Goal: Information Seeking & Learning: Learn about a topic

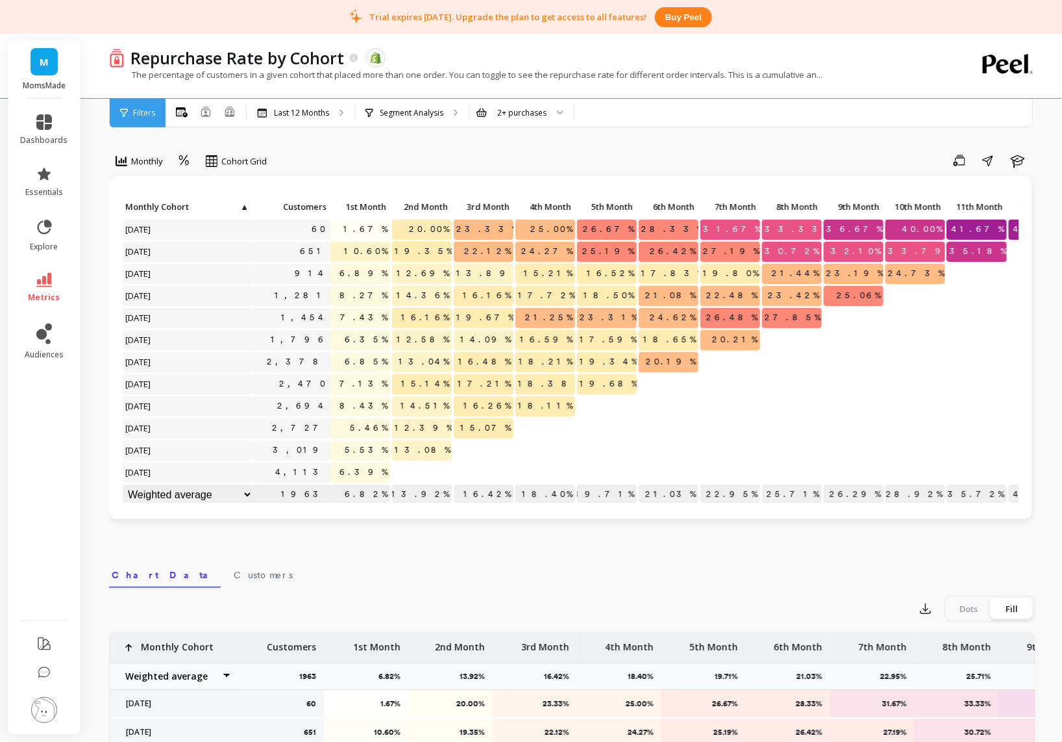
click at [53, 64] on link "M" at bounding box center [44, 61] width 27 height 27
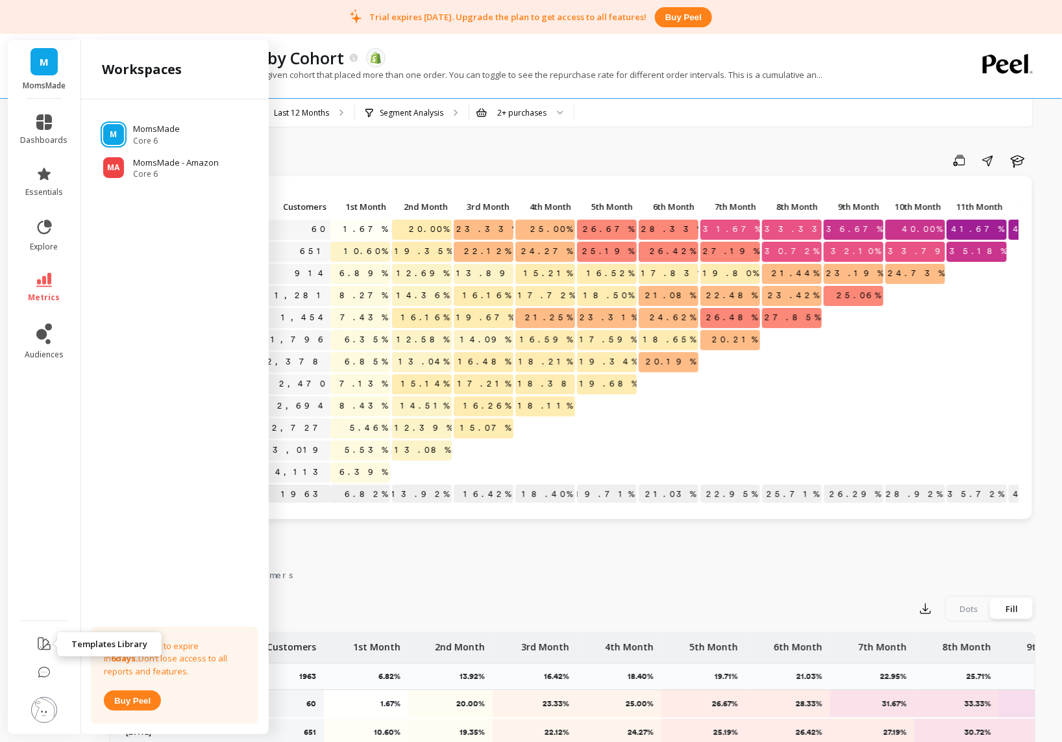
click at [41, 648] on icon at bounding box center [44, 644] width 16 height 16
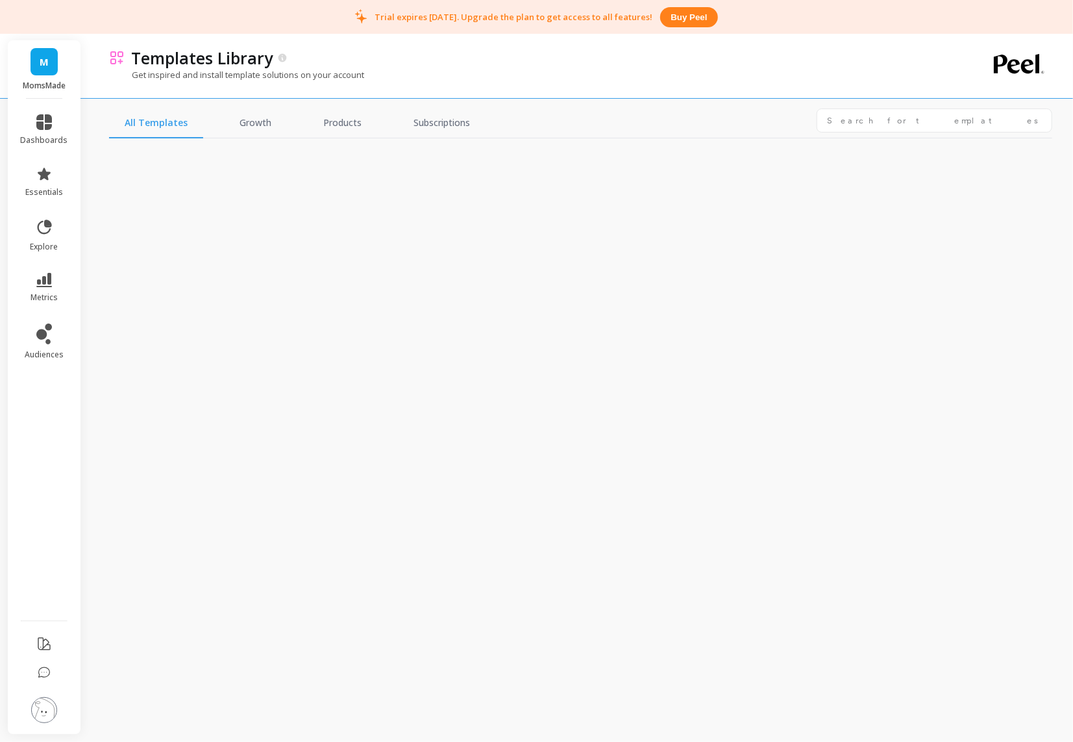
click at [849, 134] on div "All Templates Growth Products Subscriptions" at bounding box center [580, 123] width 943 height 30
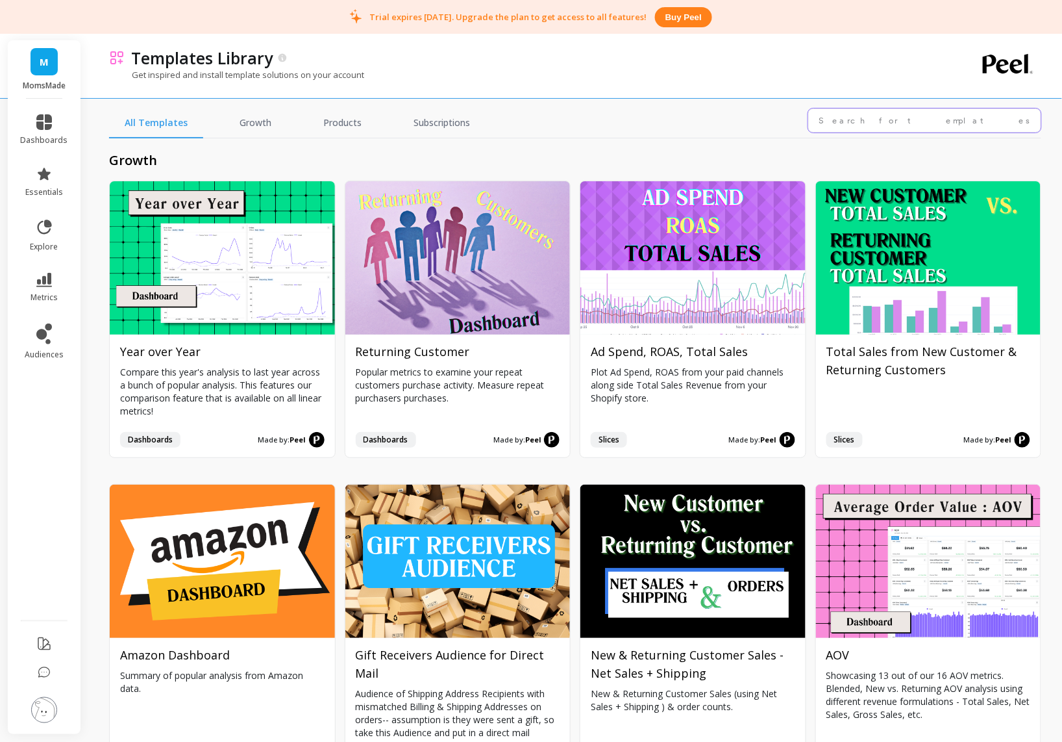
click at [855, 122] on input "text" at bounding box center [924, 120] width 233 height 24
type input "a"
click at [44, 670] on icon at bounding box center [44, 672] width 13 height 13
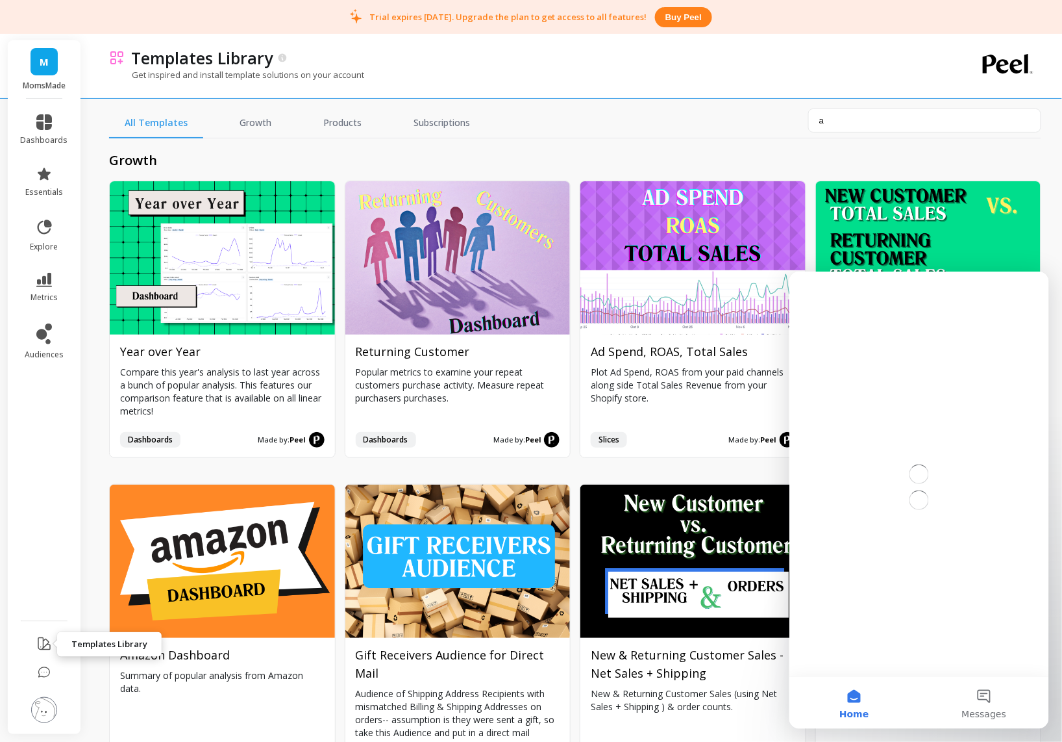
click at [47, 647] on icon at bounding box center [44, 644] width 16 height 16
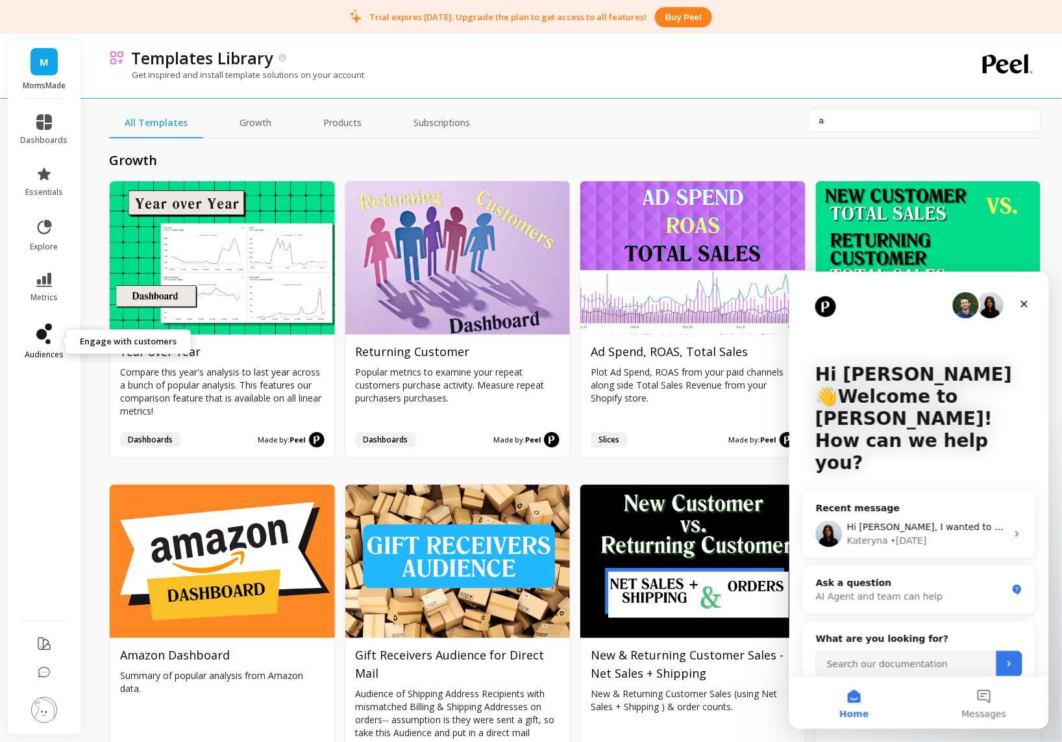
click at [46, 334] on icon at bounding box center [41, 334] width 10 height 10
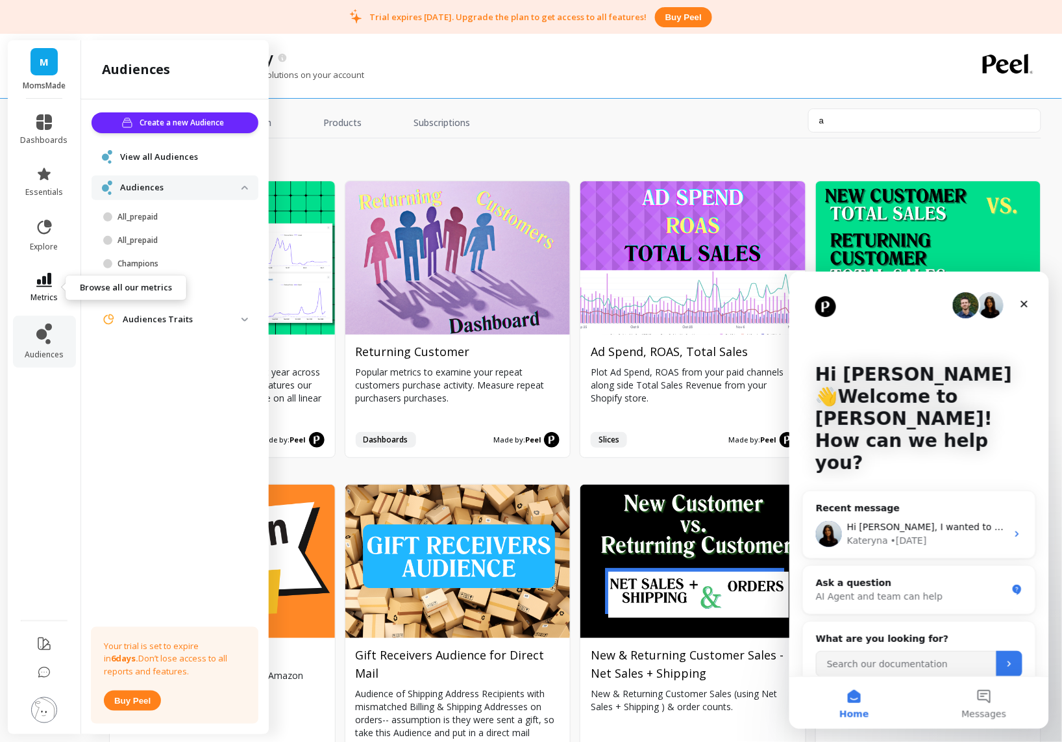
click at [42, 276] on icon at bounding box center [44, 280] width 16 height 14
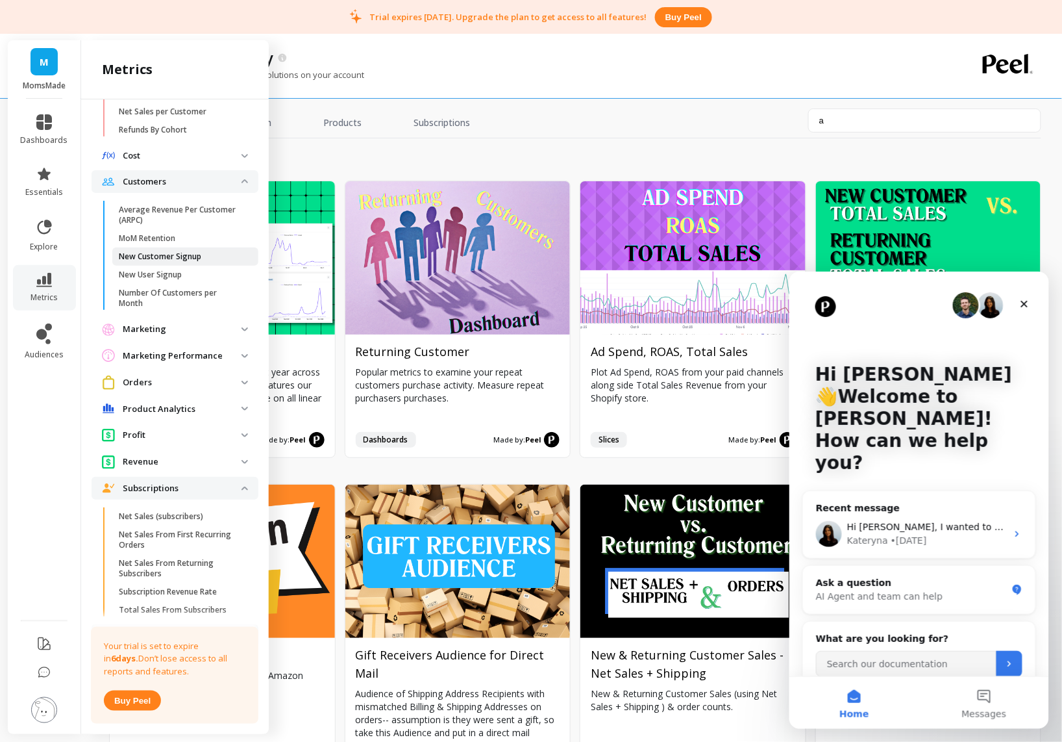
scroll to position [158, 0]
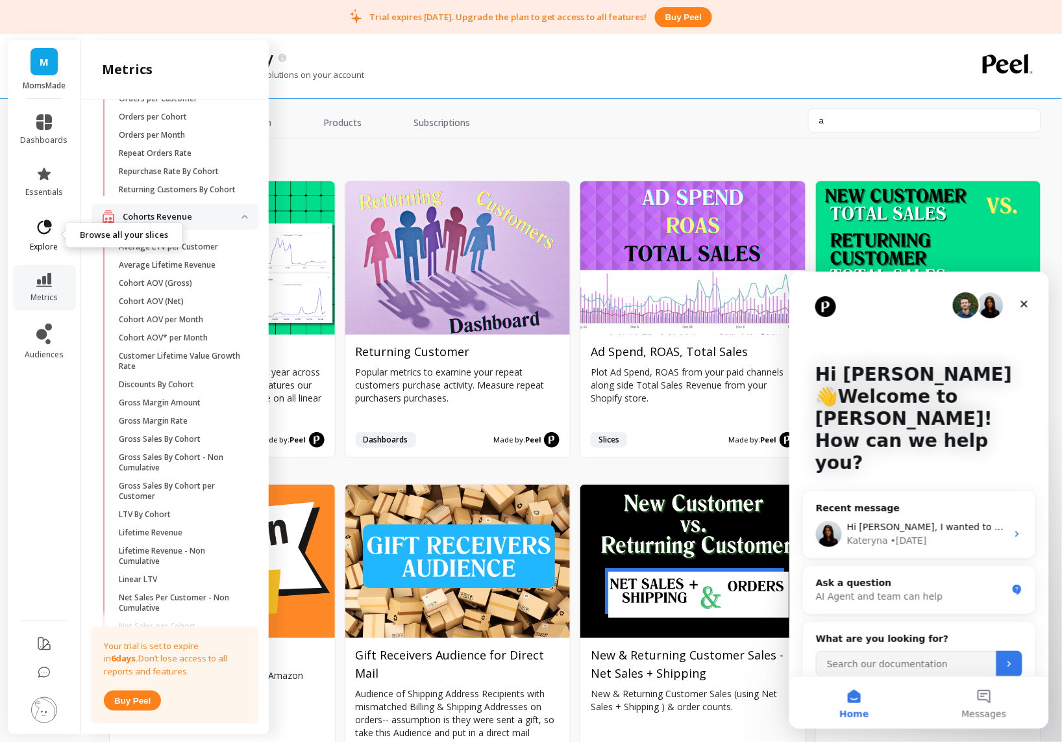
click at [42, 225] on icon at bounding box center [44, 227] width 18 height 18
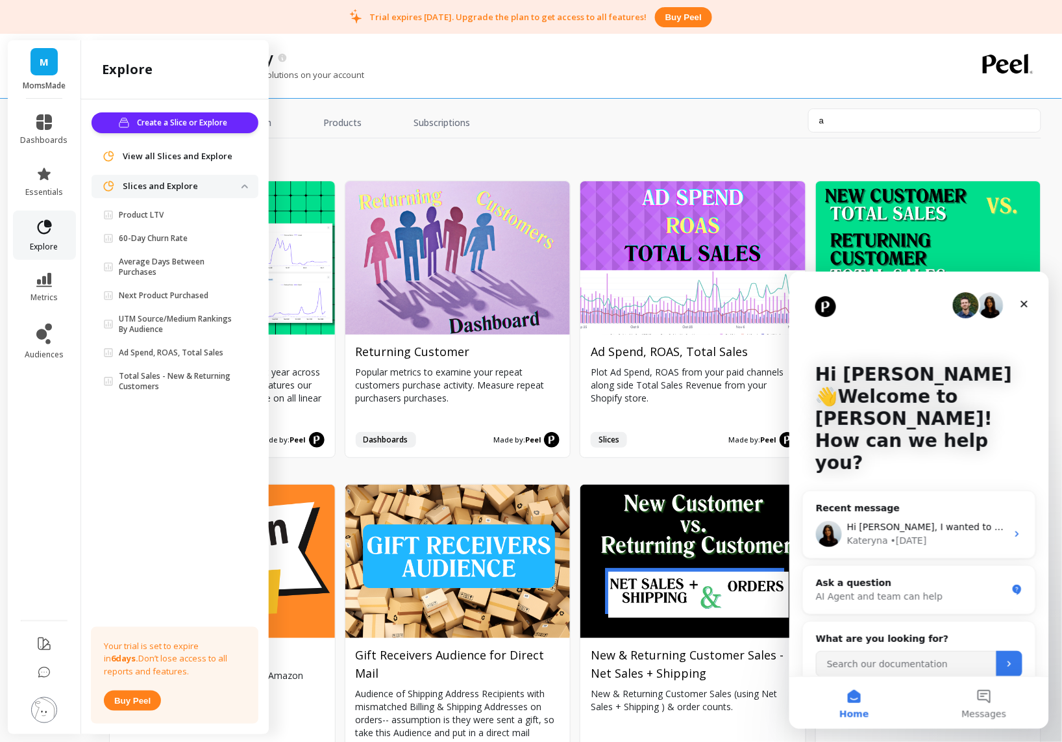
scroll to position [0, 0]
click at [37, 229] on icon at bounding box center [44, 227] width 18 height 18
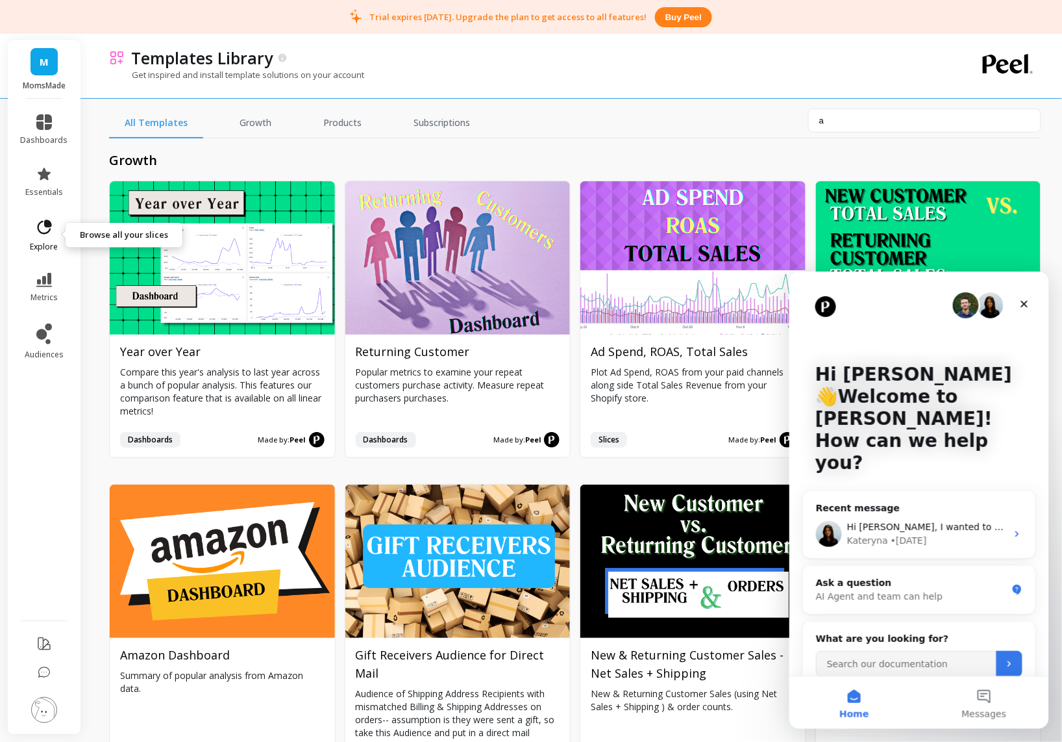
click at [38, 225] on icon at bounding box center [45, 226] width 14 height 14
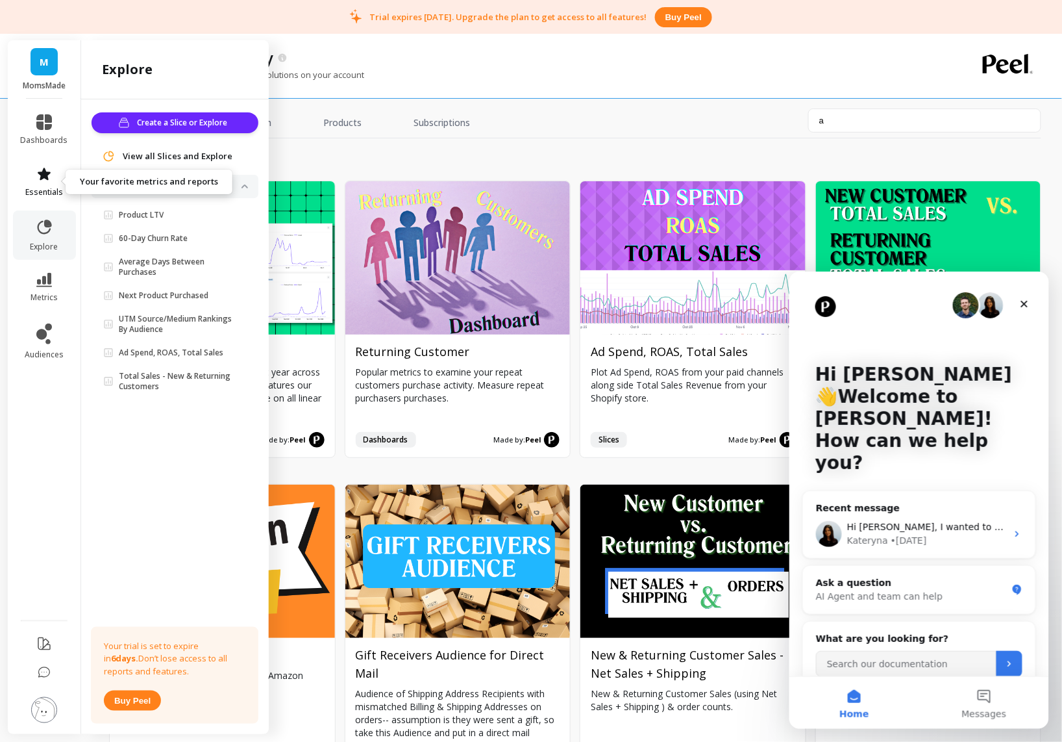
click at [49, 181] on link "essentials" at bounding box center [44, 181] width 47 height 31
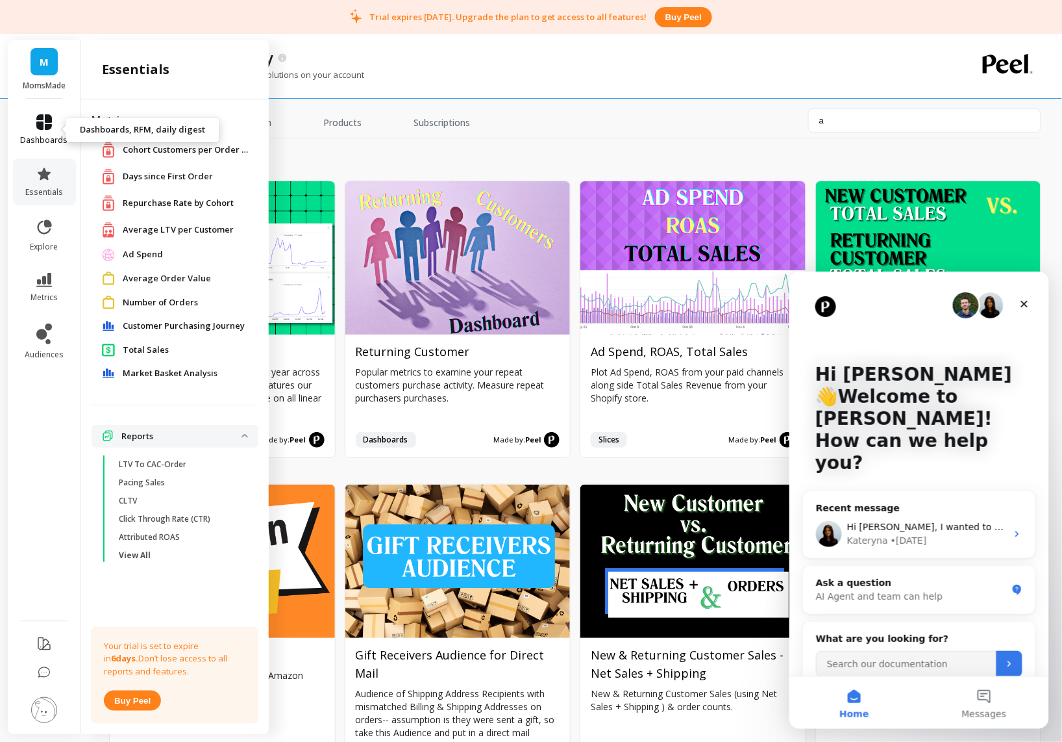
click at [36, 123] on icon at bounding box center [44, 122] width 16 height 16
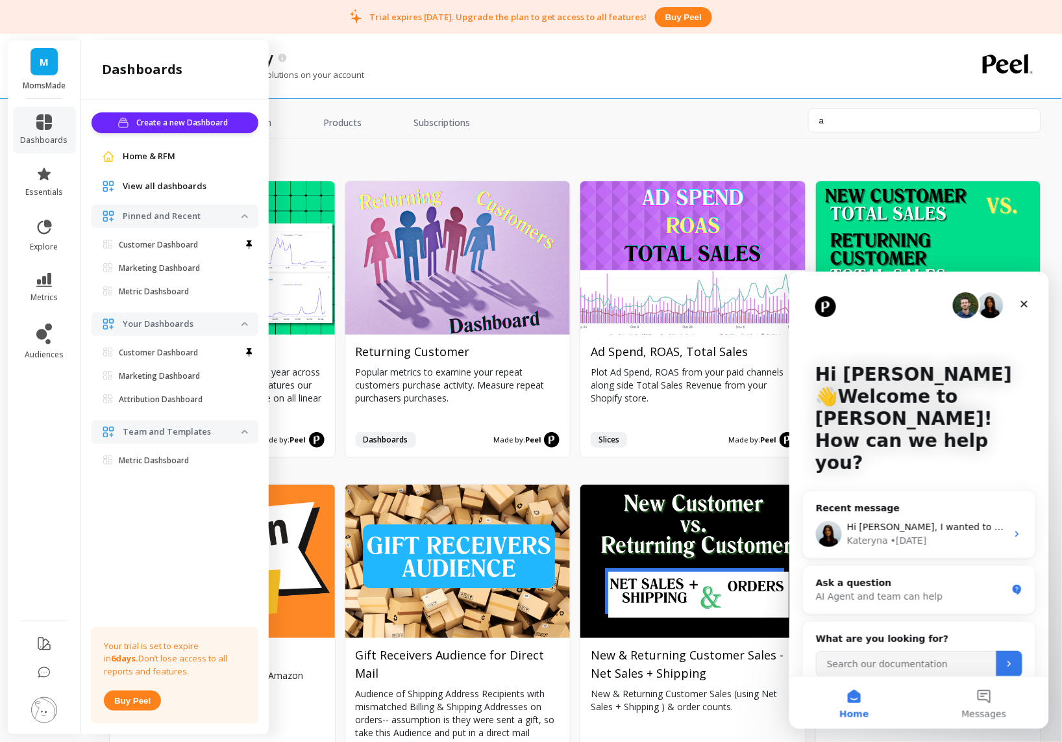
click at [43, 710] on img at bounding box center [44, 710] width 26 height 26
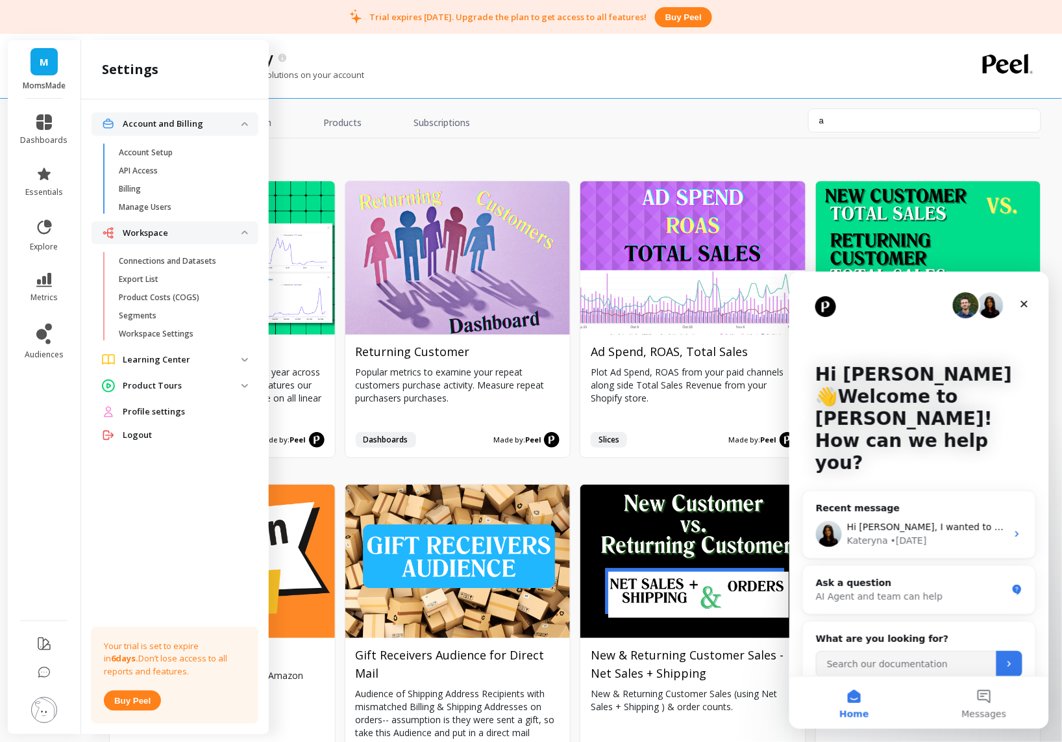
click at [330, 140] on div "growth Install Year over Year Compare this year's analysis to last year across …" at bounding box center [575, 456] width 932 height 637
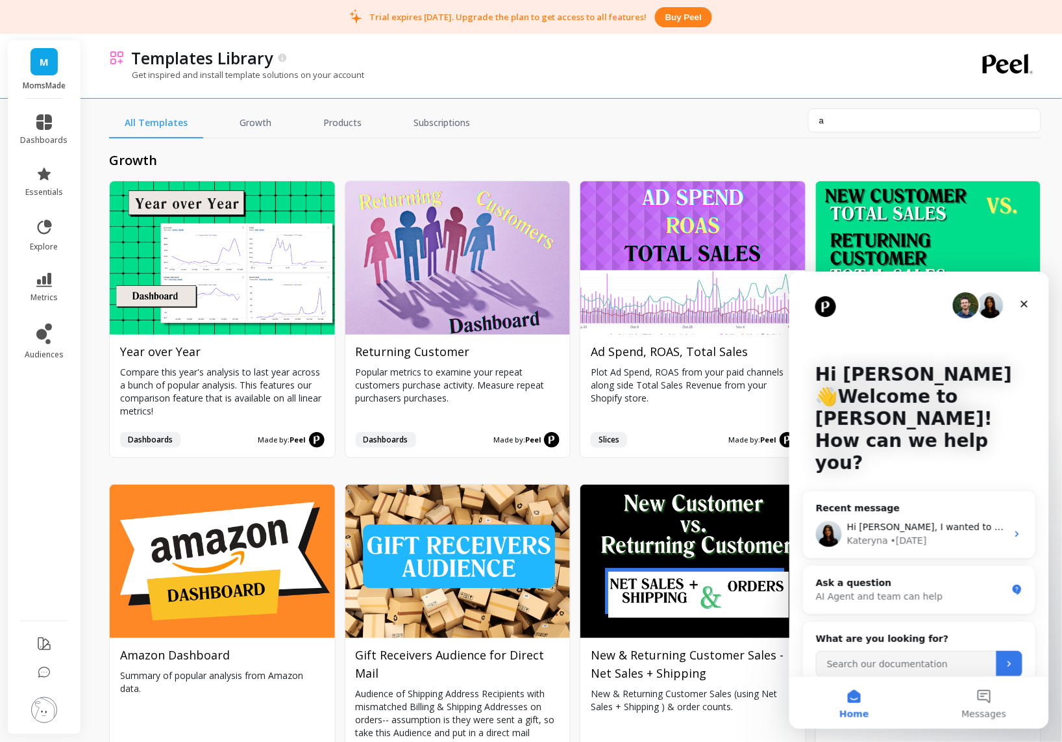
click at [42, 56] on span "M" at bounding box center [44, 62] width 9 height 15
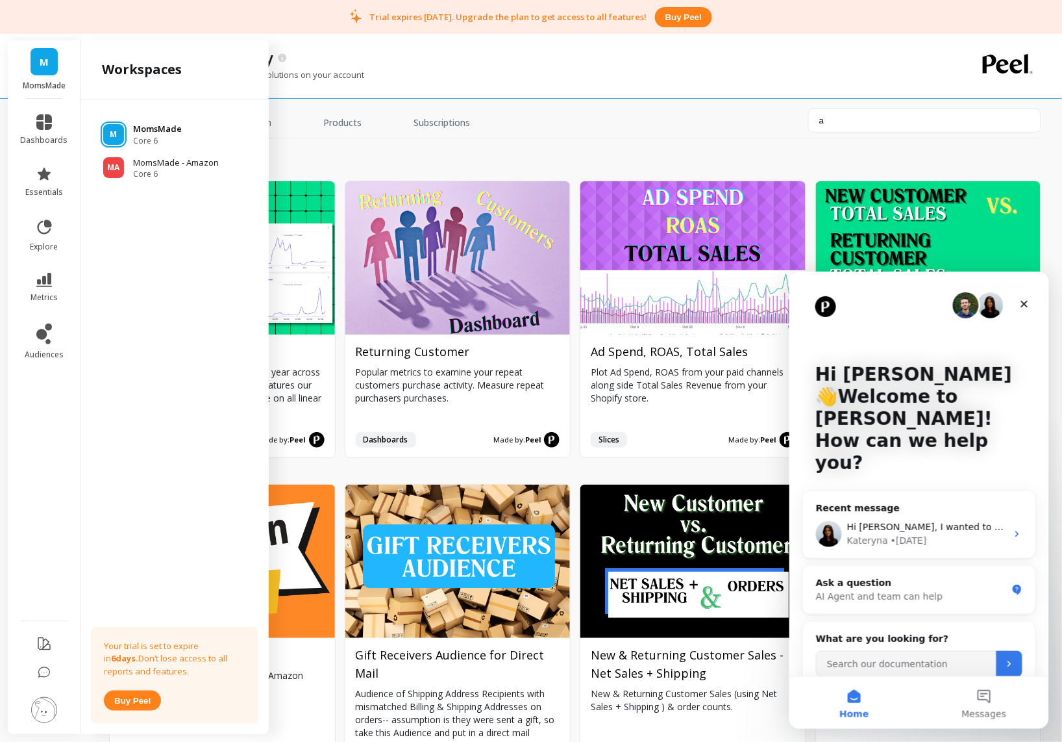
click at [174, 134] on p "MomsMade" at bounding box center [157, 129] width 49 height 13
click at [135, 131] on p "MomsMade" at bounding box center [157, 129] width 49 height 13
click at [31, 127] on link "dashboards" at bounding box center [44, 129] width 47 height 31
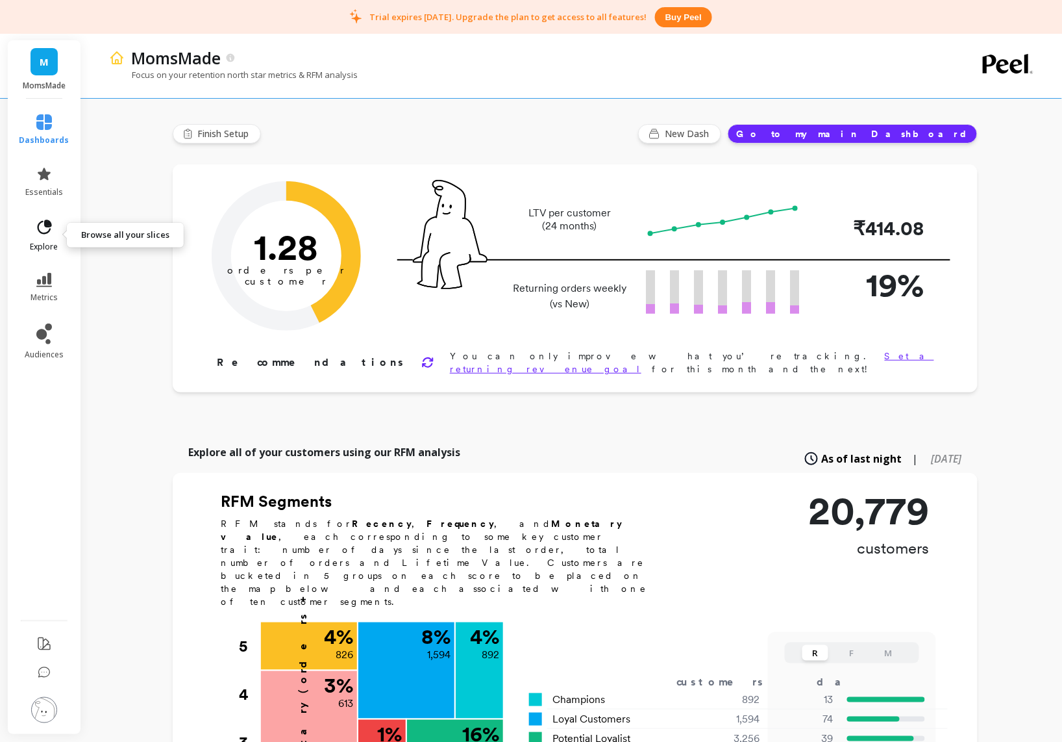
click at [51, 240] on link "explore" at bounding box center [44, 235] width 50 height 34
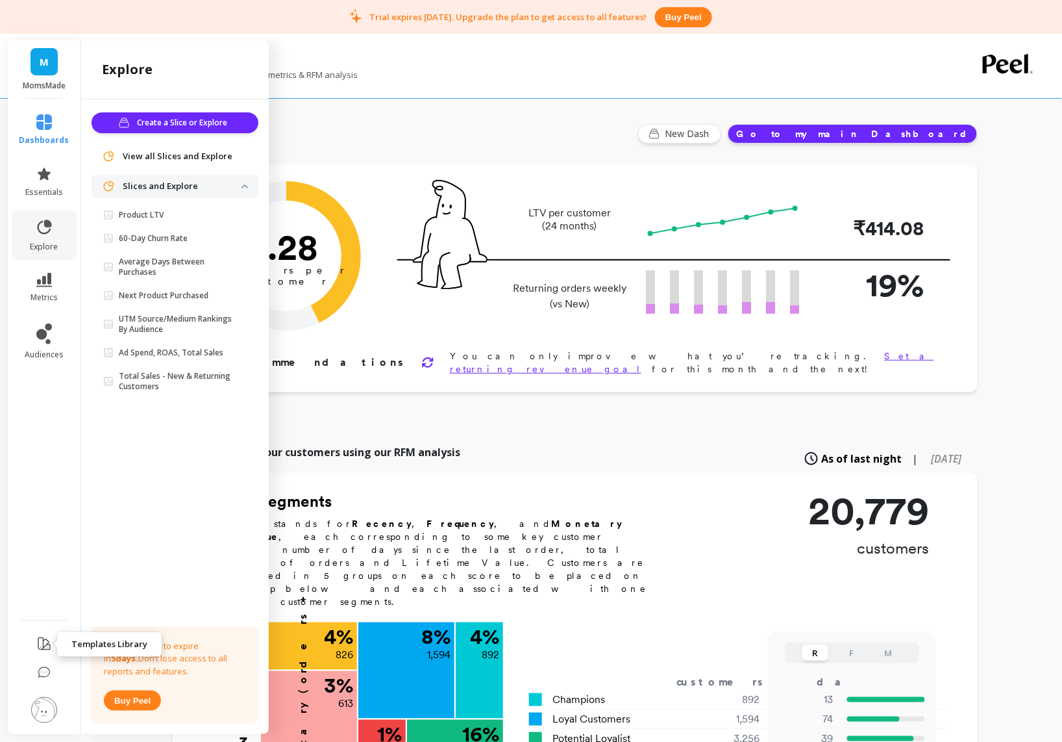
click at [47, 642] on icon at bounding box center [44, 644] width 16 height 16
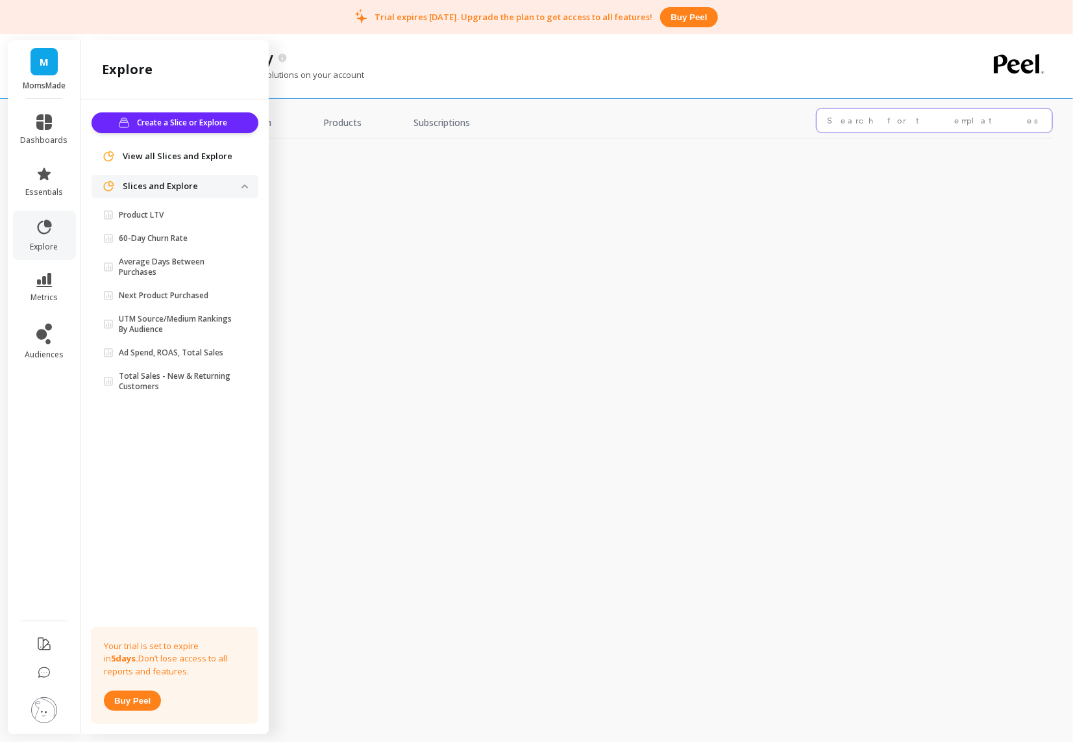
click at [847, 120] on input "text" at bounding box center [935, 120] width 236 height 24
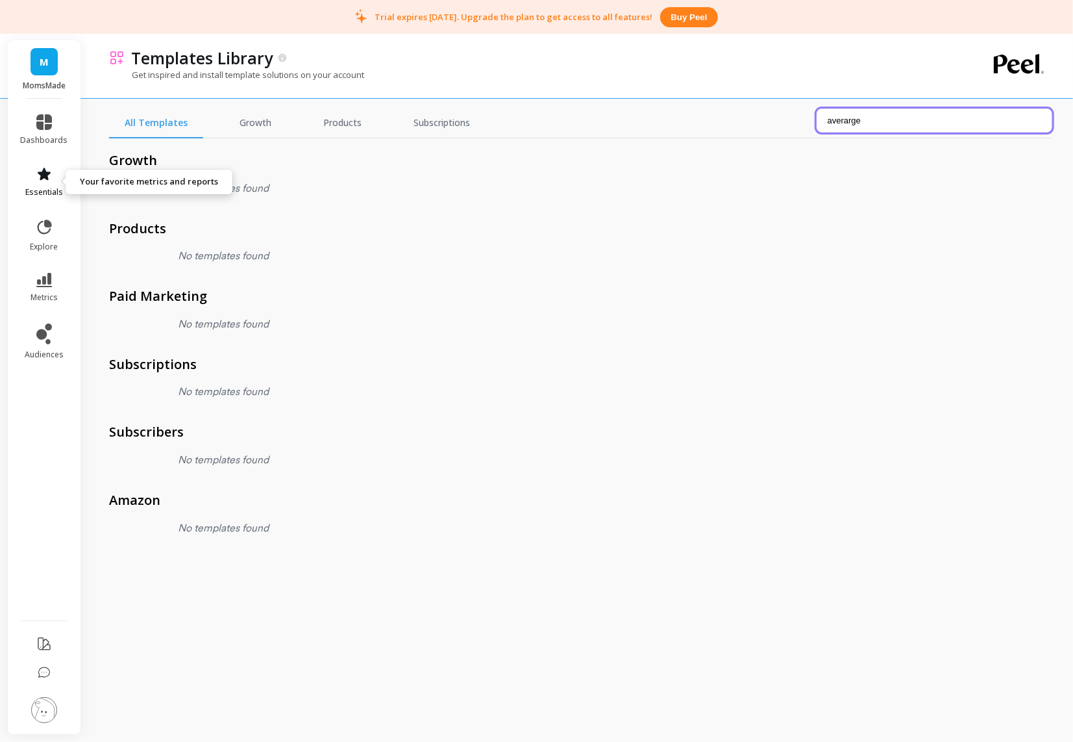
type input "averarge"
click at [46, 183] on link "essentials" at bounding box center [44, 181] width 47 height 31
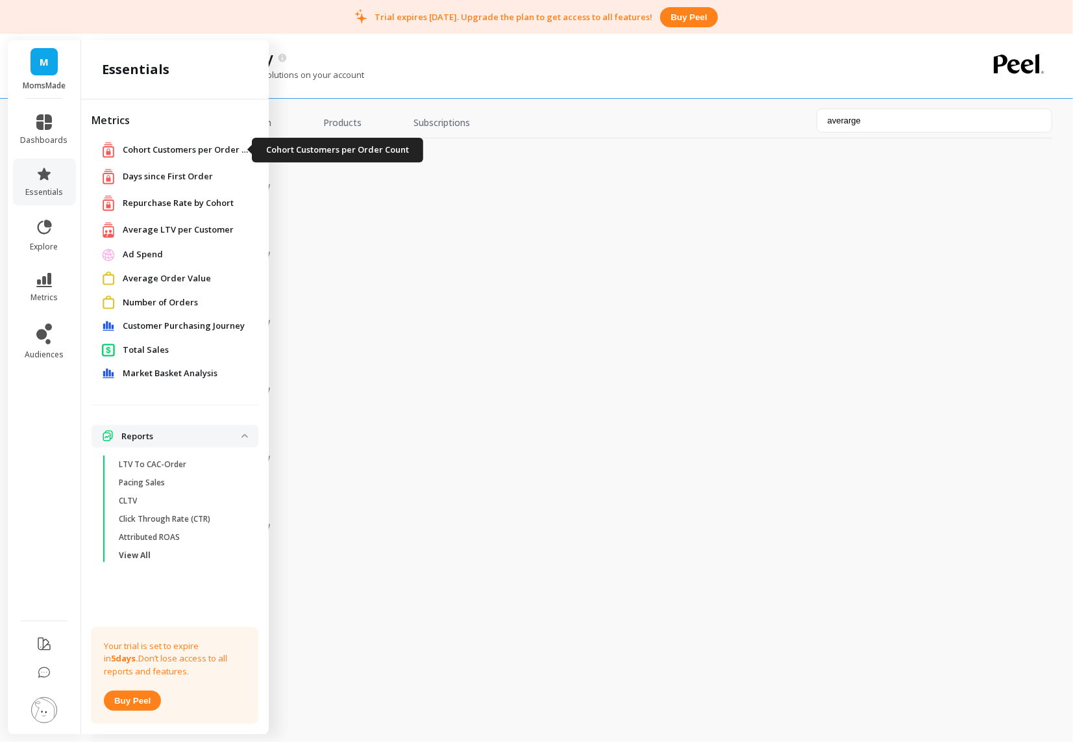
click at [203, 145] on span "Cohort Customers per Order Count" at bounding box center [188, 149] width 130 height 13
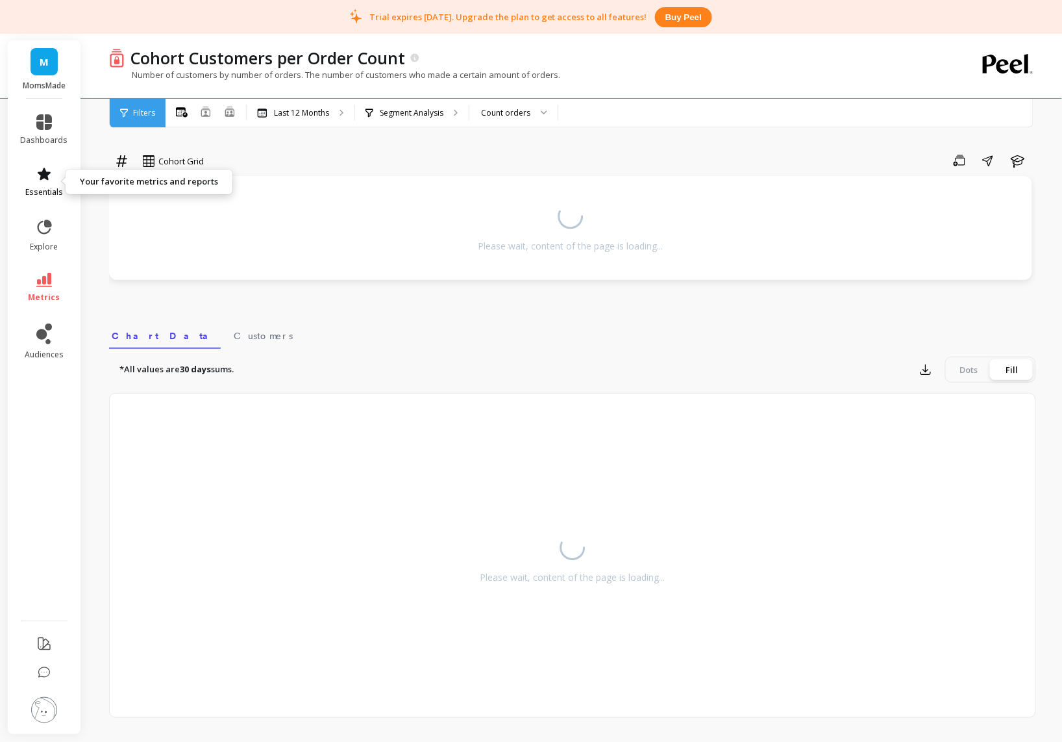
click at [46, 174] on icon at bounding box center [44, 174] width 13 height 12
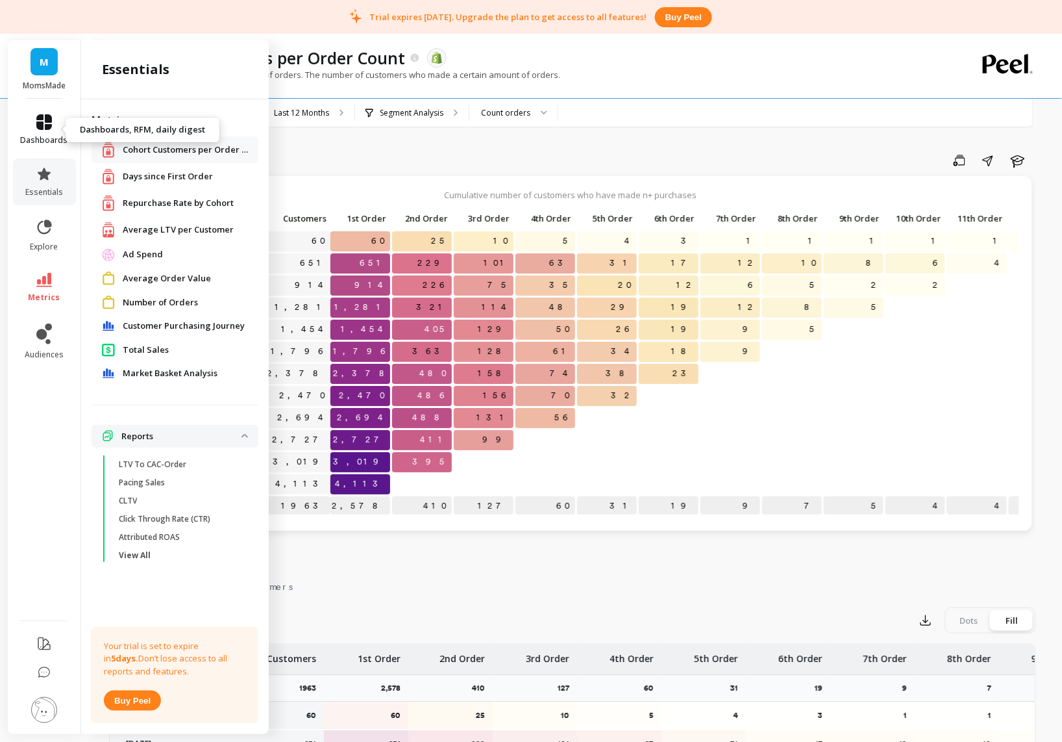
click at [47, 123] on icon at bounding box center [44, 122] width 16 height 16
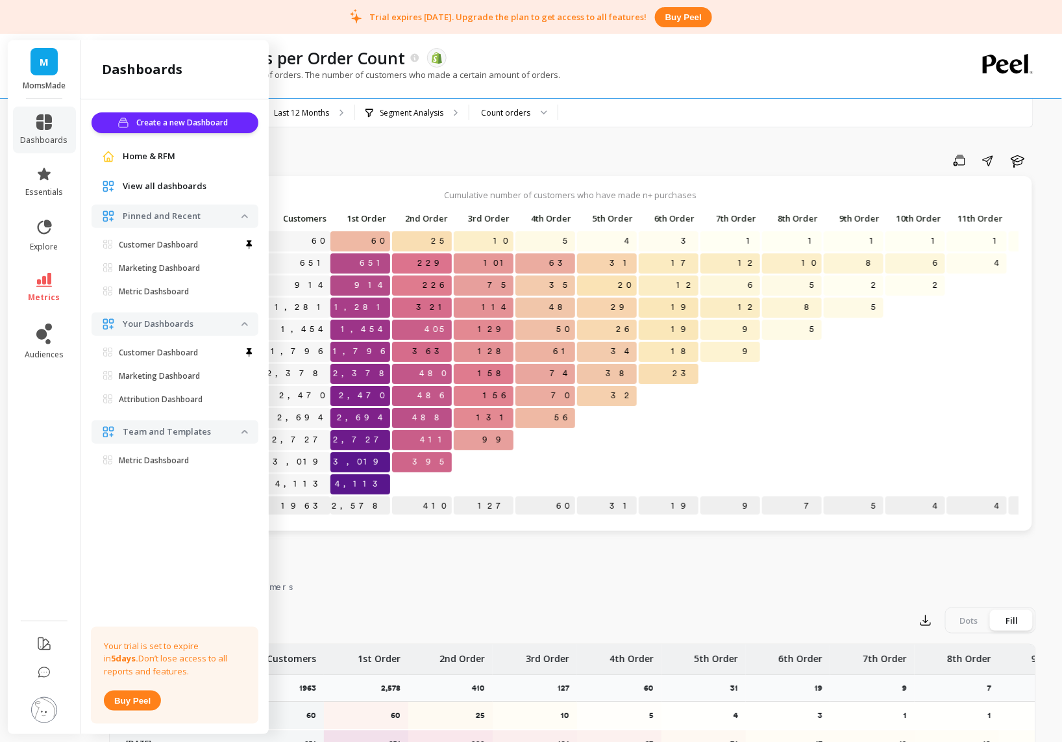
click at [173, 182] on span "View all dashboards" at bounding box center [165, 186] width 84 height 13
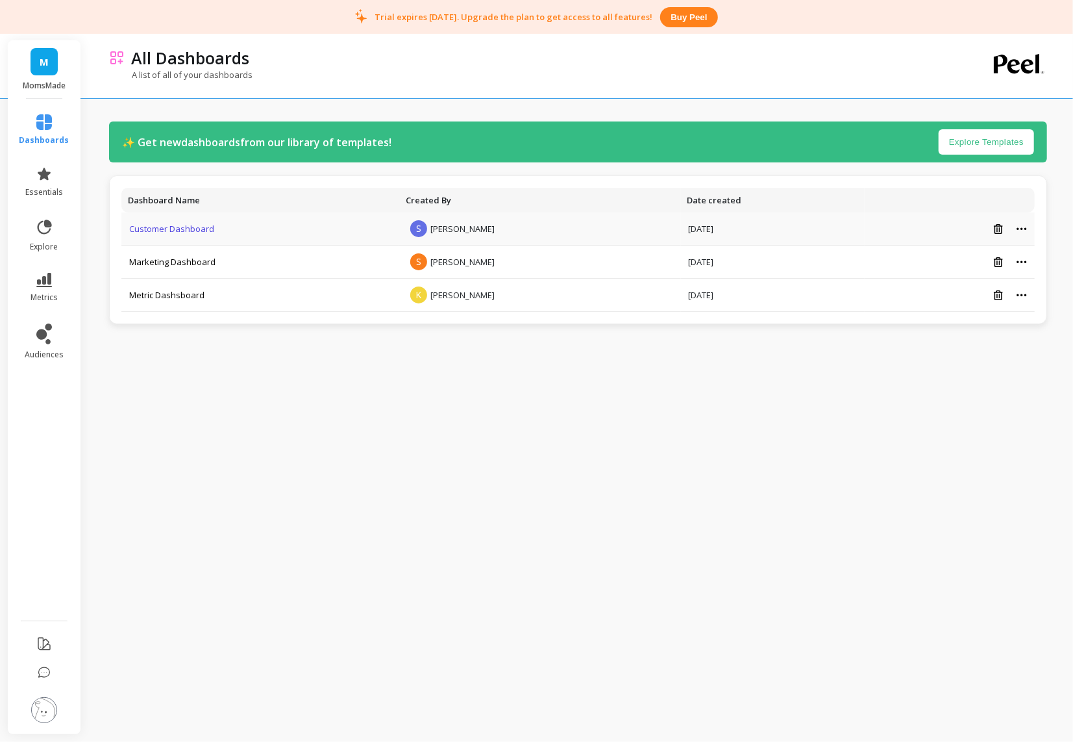
click at [191, 227] on link "Customer Dashboard" at bounding box center [171, 229] width 85 height 12
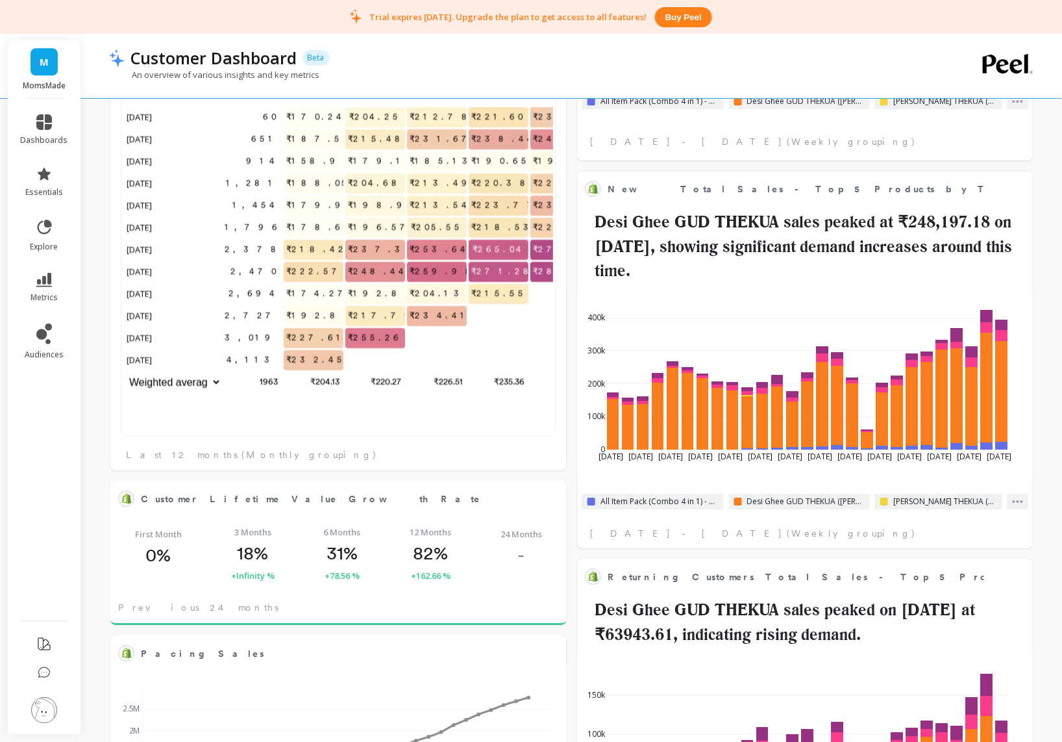
scroll to position [346, 408]
click at [46, 638] on icon at bounding box center [44, 644] width 16 height 16
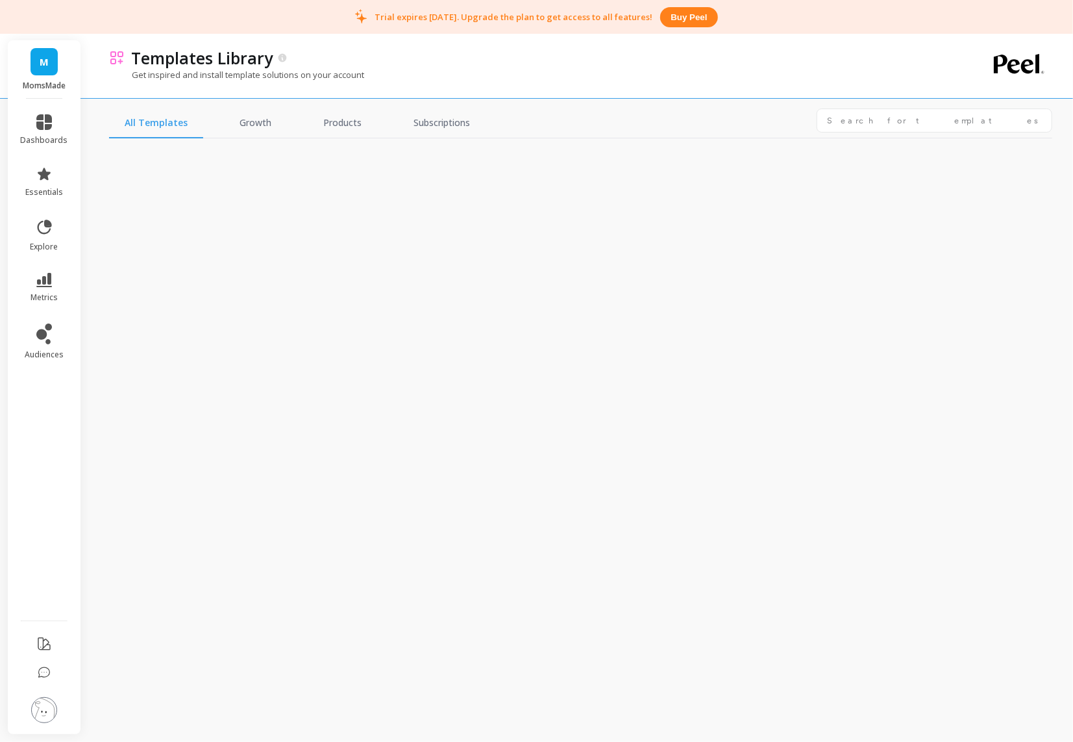
click at [45, 714] on img at bounding box center [44, 710] width 26 height 26
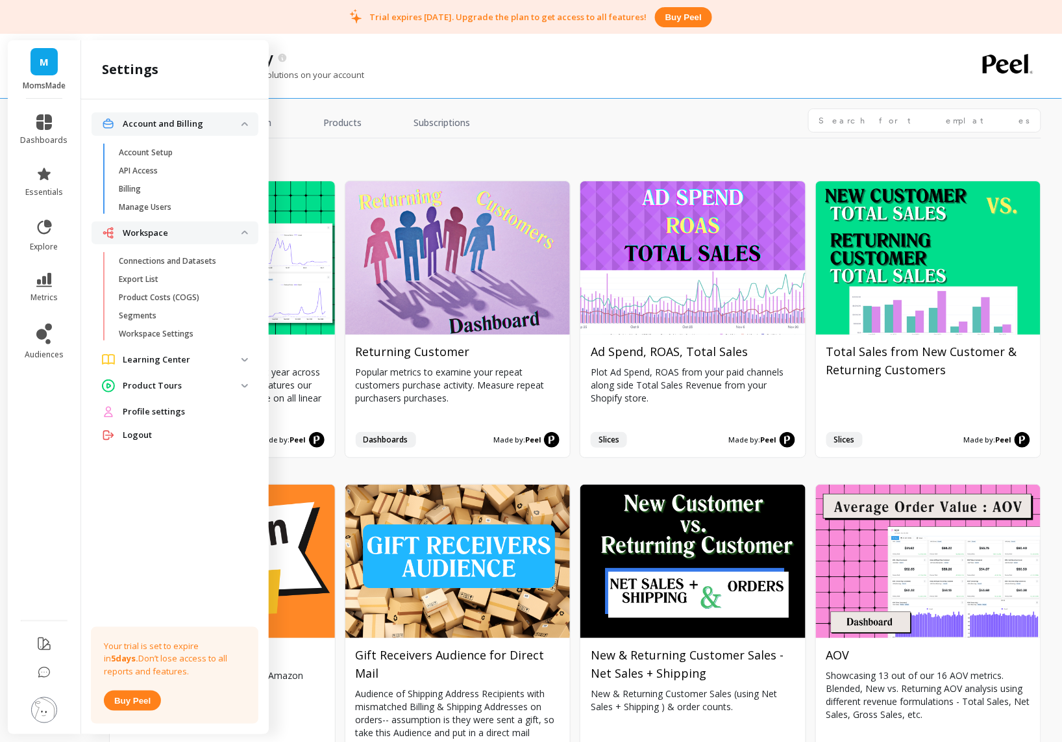
click at [166, 383] on p "Product Tours" at bounding box center [182, 385] width 119 height 13
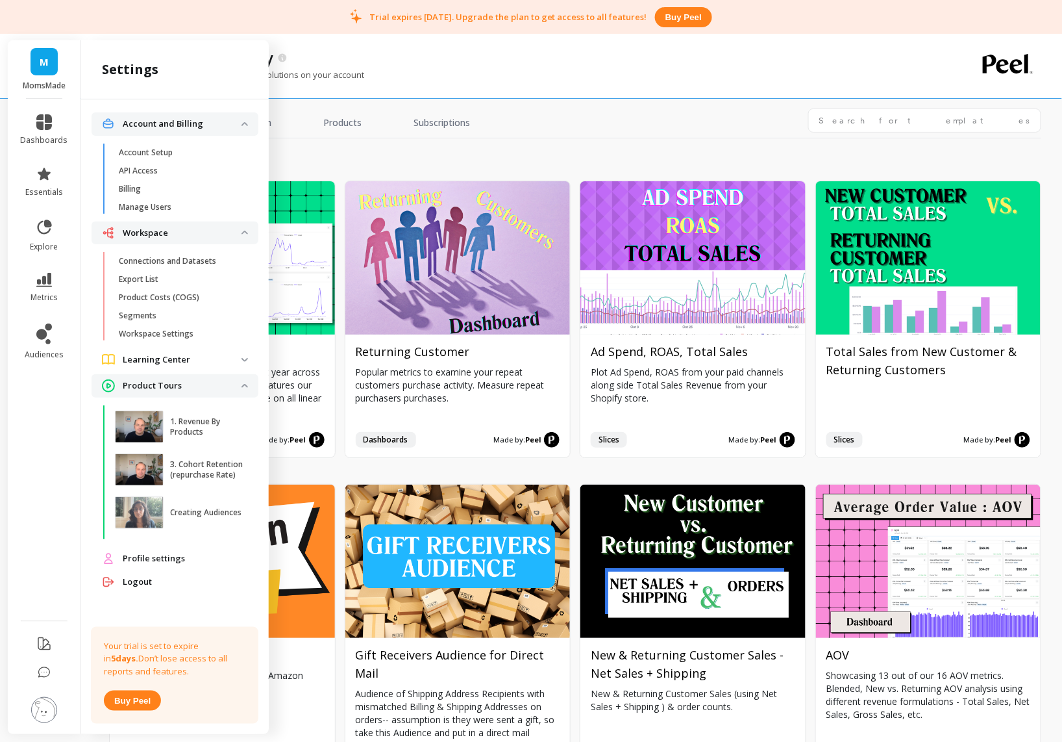
click at [182, 345] on ul "Connections and Datasets Export List Product Costs (COGS) Segments Workspace Se…" at bounding box center [178, 300] width 162 height 96
click at [179, 358] on p "Learning Center" at bounding box center [182, 359] width 119 height 13
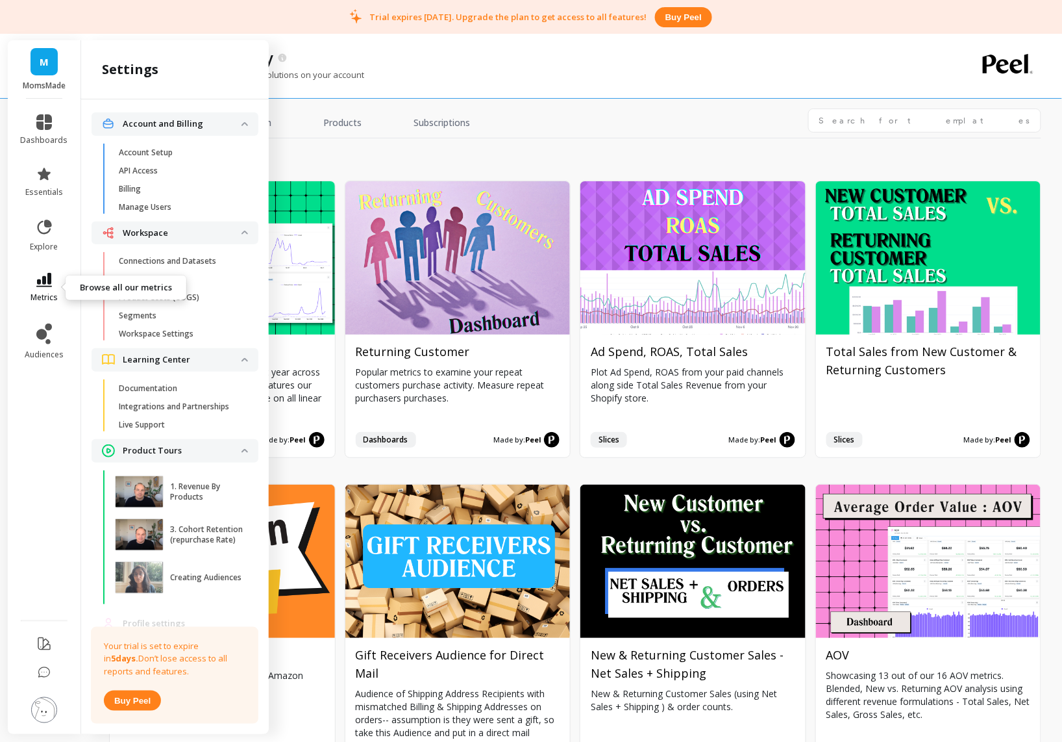
click at [47, 280] on icon at bounding box center [44, 280] width 16 height 14
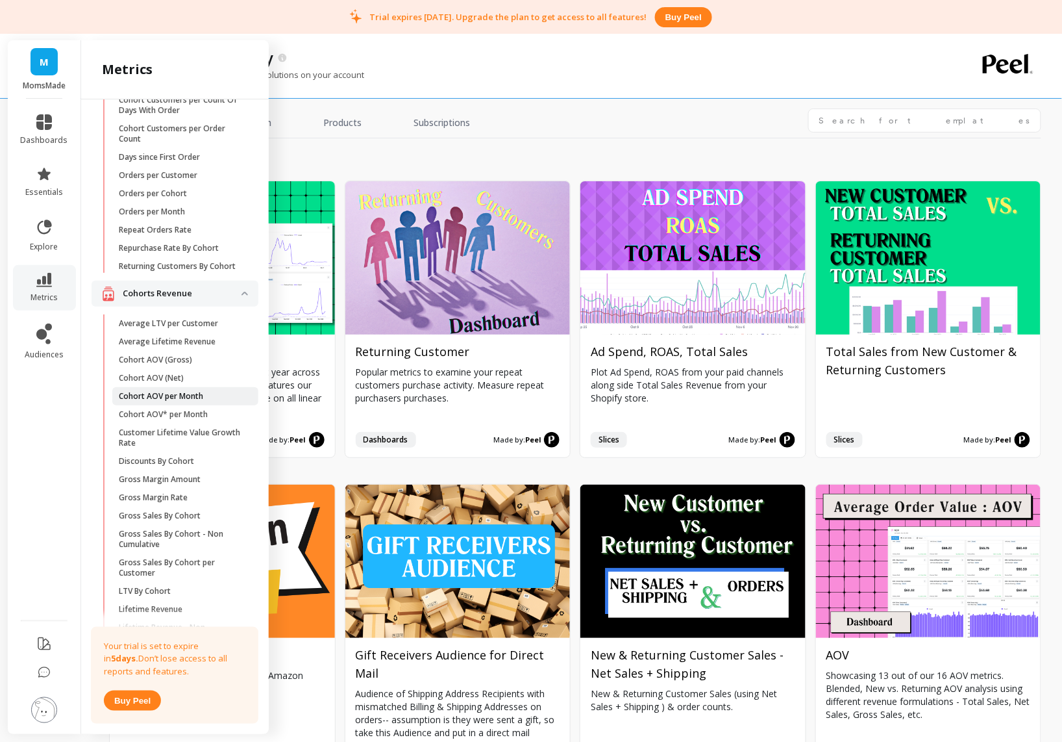
scroll to position [80, 0]
click at [214, 304] on div "Cohorts Revenue" at bounding box center [172, 296] width 140 height 16
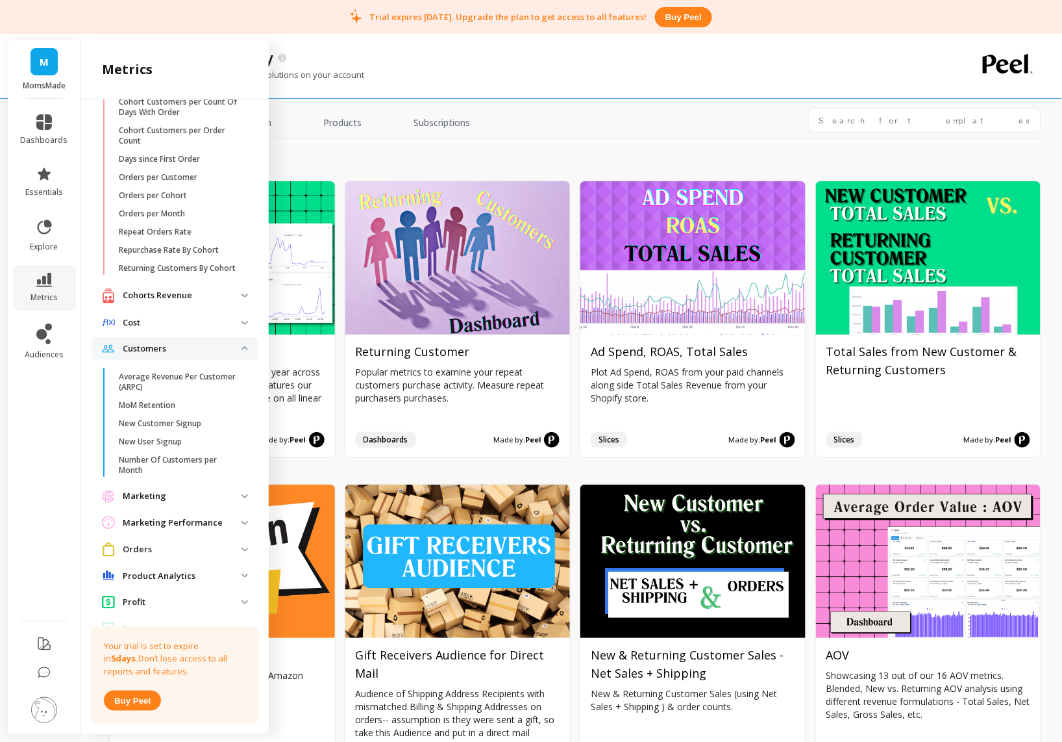
click at [219, 355] on p "Customers" at bounding box center [182, 348] width 119 height 13
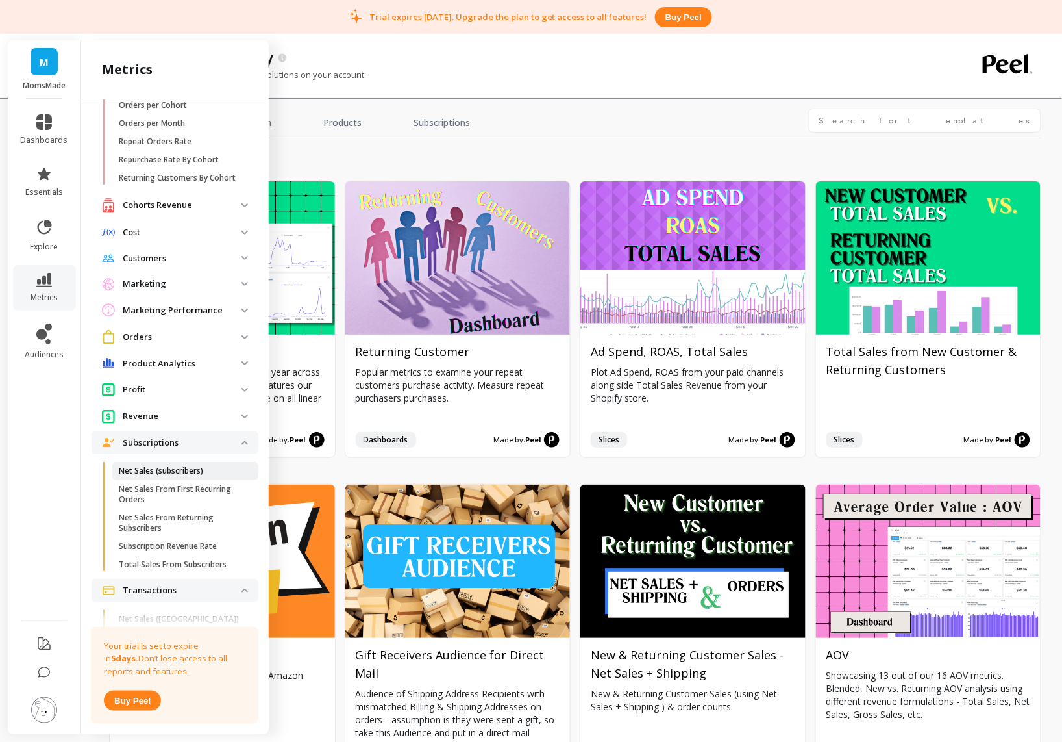
scroll to position [182, 0]
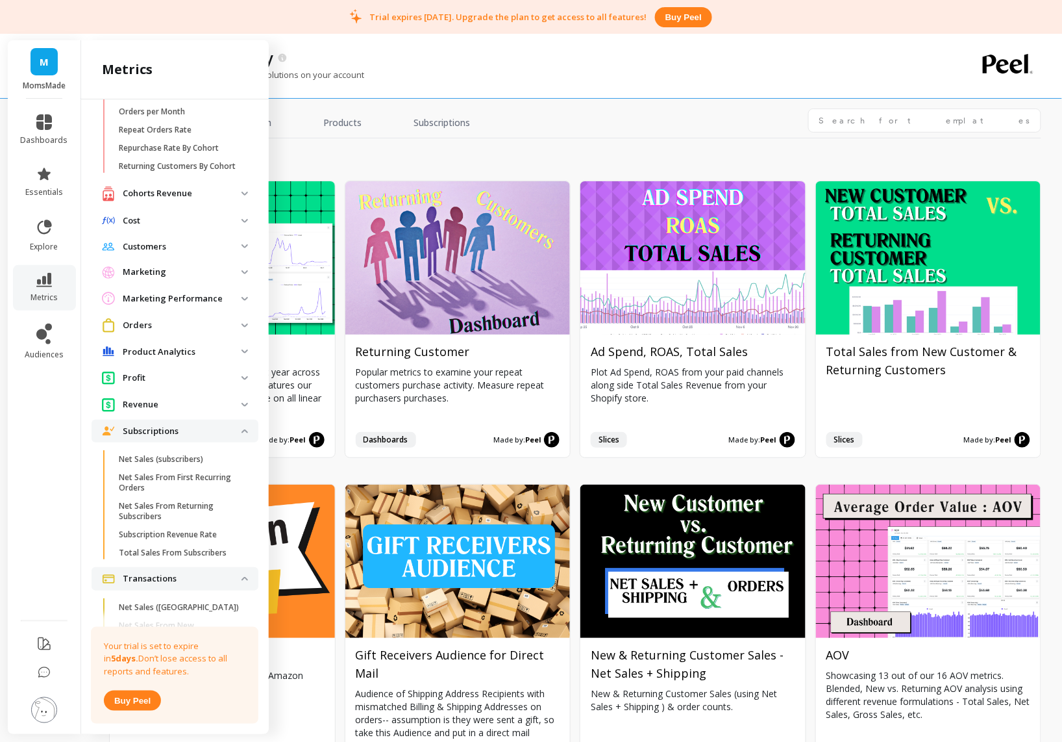
click at [207, 384] on p "Profit" at bounding box center [182, 377] width 119 height 13
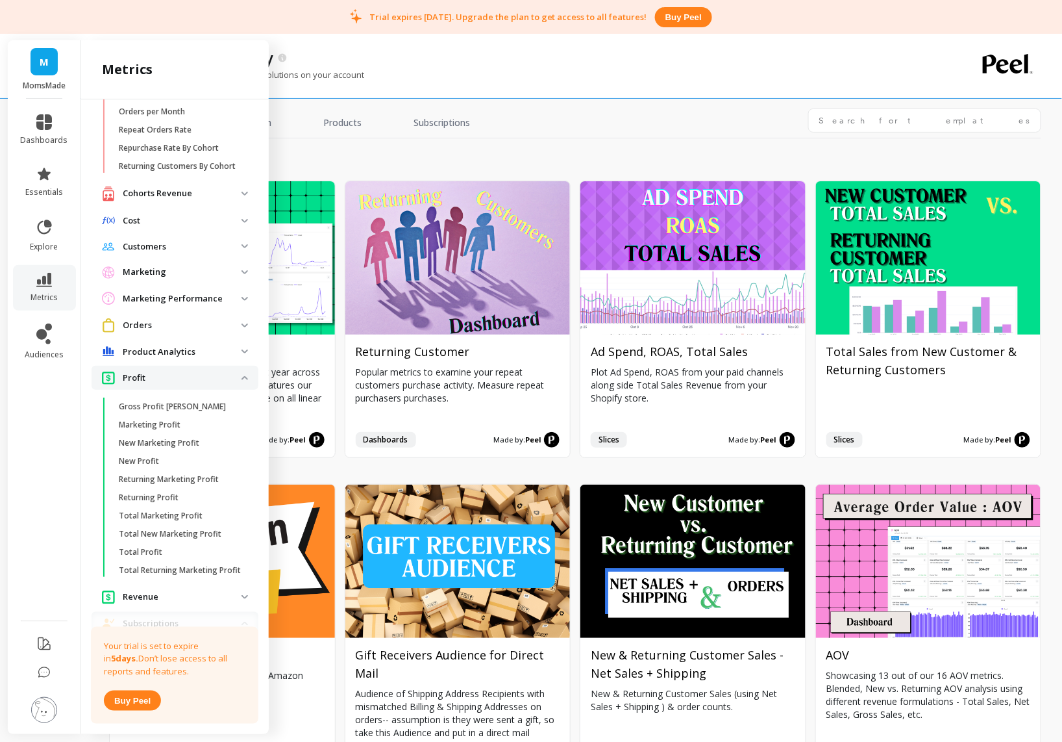
click at [207, 384] on p "Profit" at bounding box center [182, 377] width 119 height 13
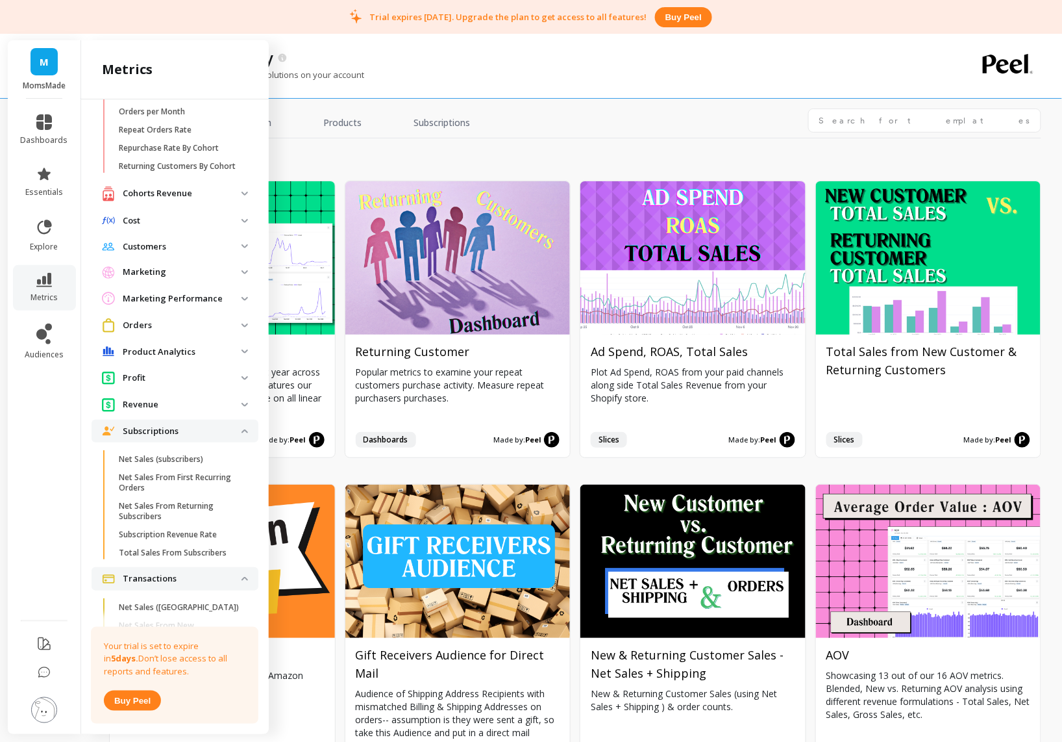
scroll to position [0, 0]
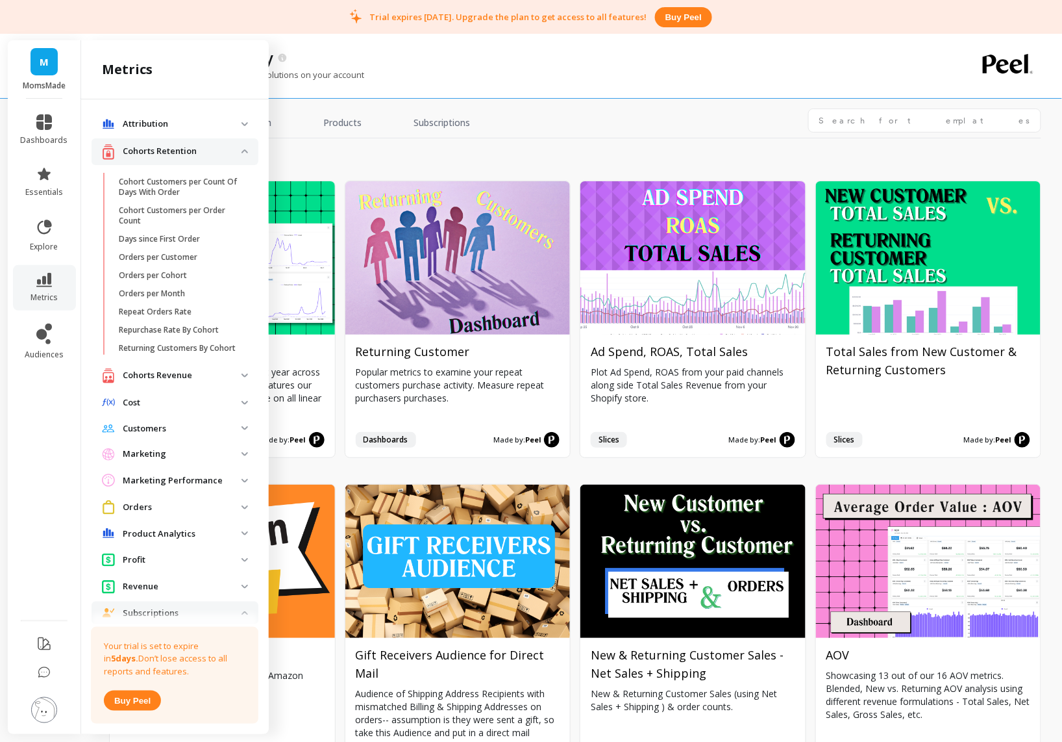
click at [199, 147] on p "Cohorts Retention" at bounding box center [182, 151] width 119 height 13
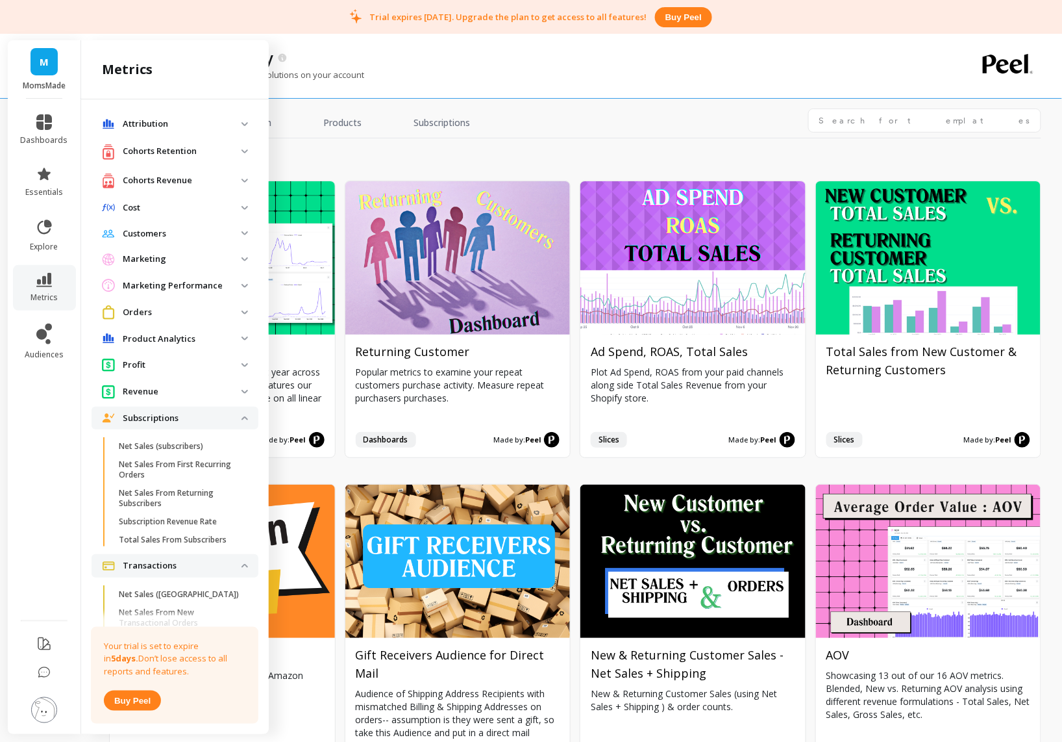
click at [181, 312] on p "Orders" at bounding box center [182, 312] width 119 height 13
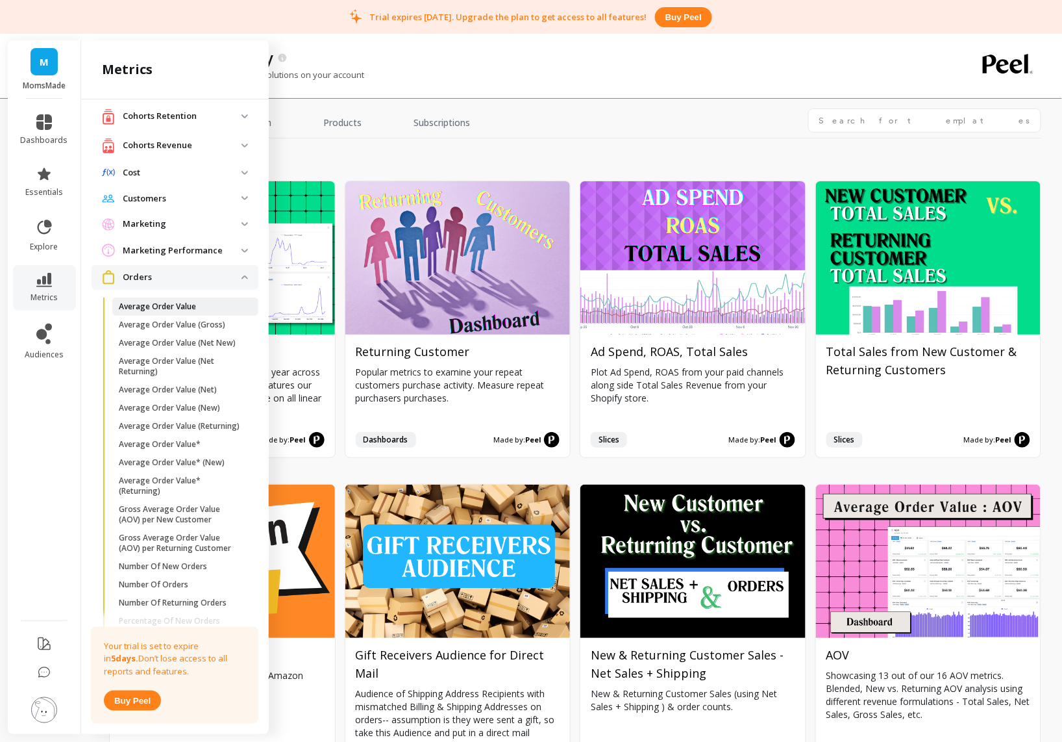
scroll to position [34, 0]
click at [216, 414] on p "Average Order Value (New)" at bounding box center [169, 408] width 101 height 10
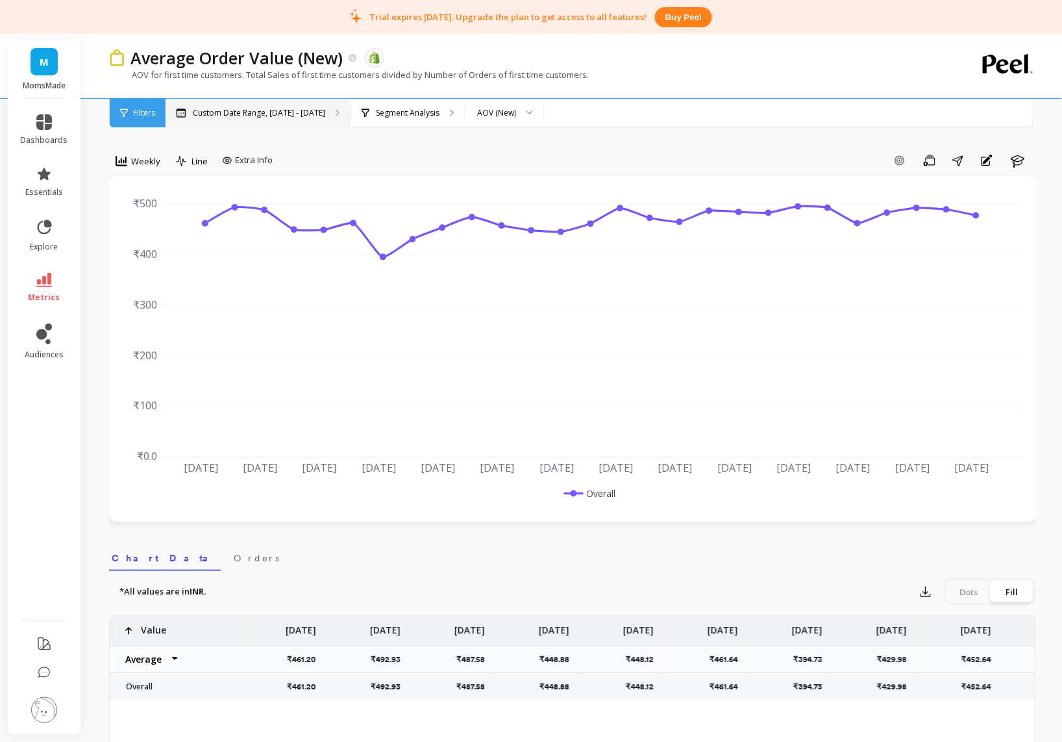
click at [296, 108] on p "Custom Date Range, [DATE] - [DATE]" at bounding box center [259, 113] width 132 height 10
click at [134, 167] on span "Weekly" at bounding box center [145, 161] width 29 height 12
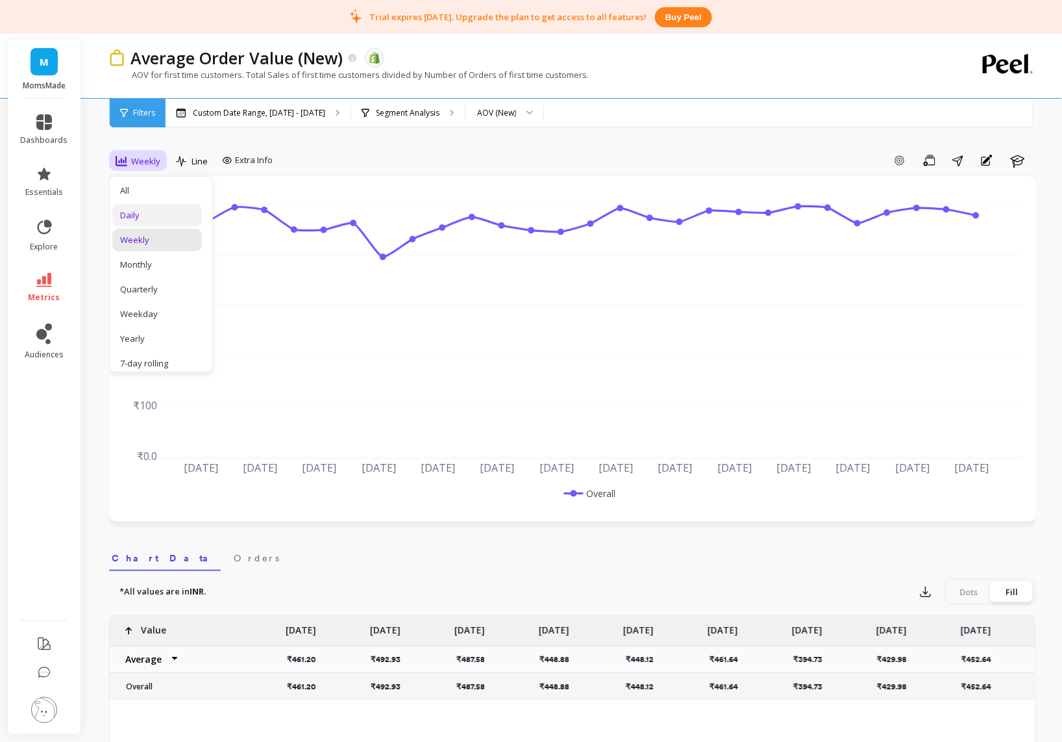
click at [149, 221] on div "Daily" at bounding box center [157, 215] width 90 height 23
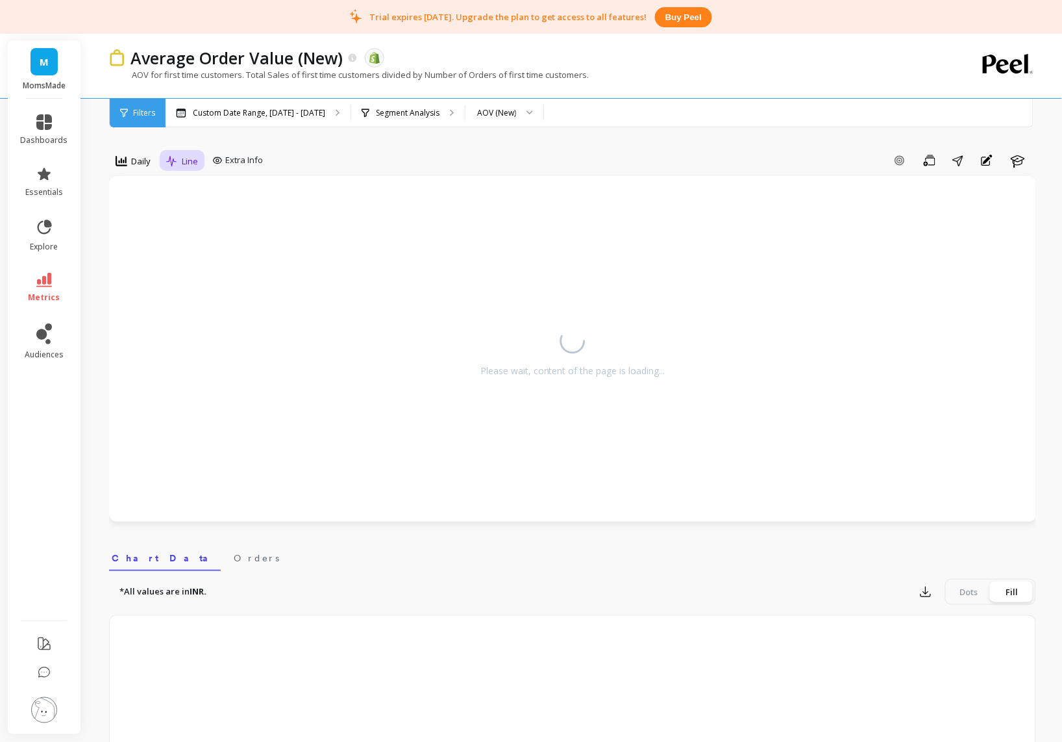
click at [188, 163] on span "Line" at bounding box center [190, 161] width 16 height 12
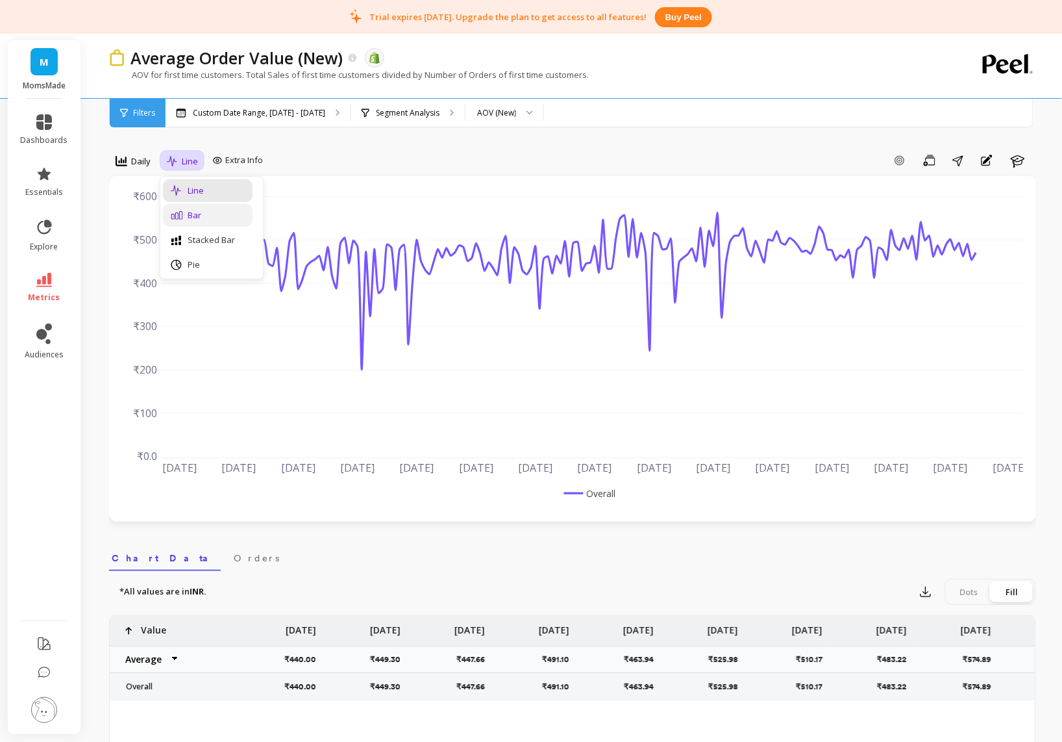
click at [199, 215] on div "Bar" at bounding box center [208, 215] width 74 height 12
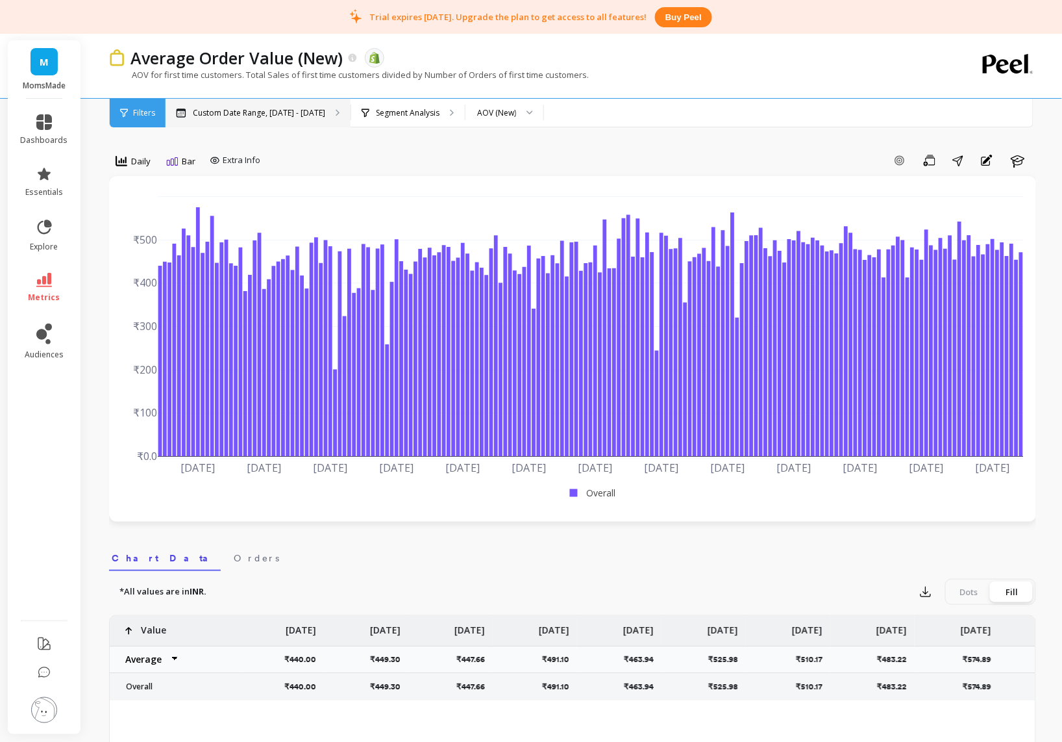
click at [218, 117] on p "Custom Date Range, [DATE] - [DATE]" at bounding box center [259, 113] width 132 height 10
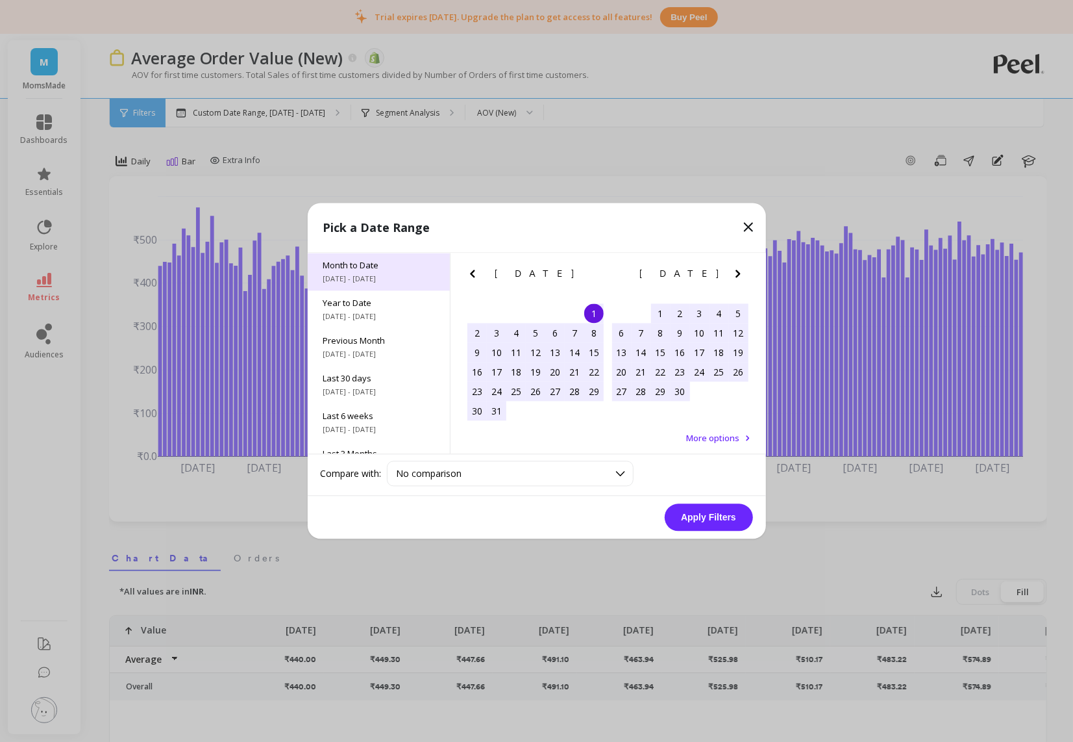
click at [389, 268] on span "Month to Date" at bounding box center [378, 266] width 111 height 12
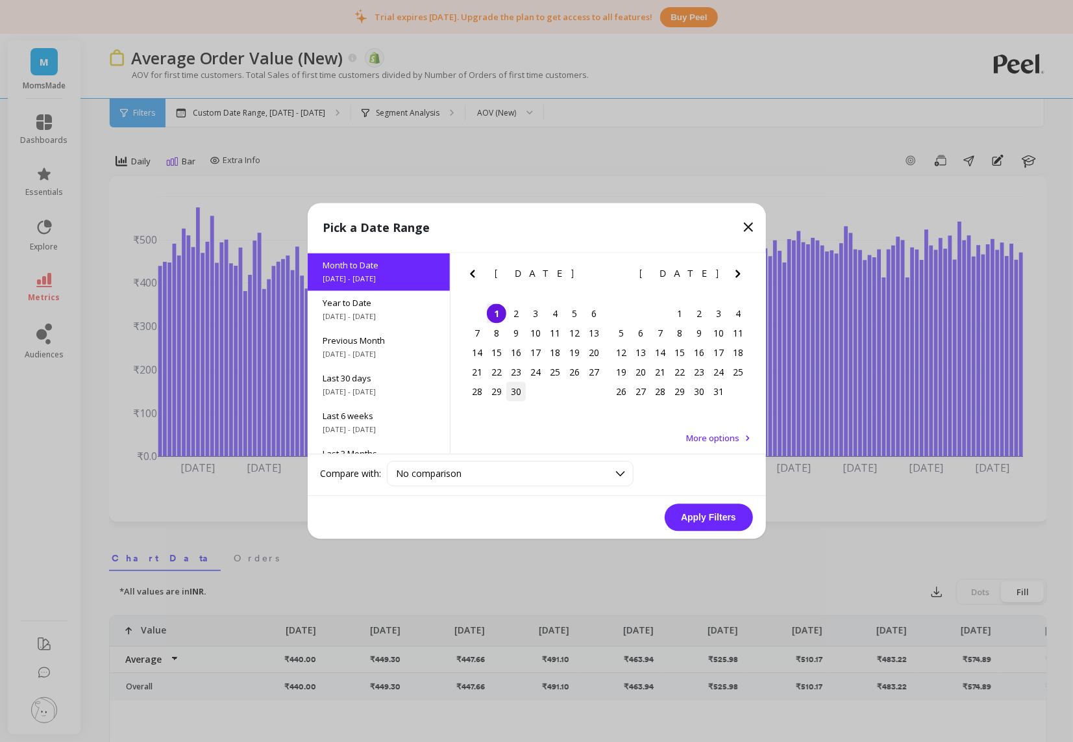
click at [517, 384] on div "30" at bounding box center [515, 391] width 19 height 19
click at [719, 512] on button "Apply Filters" at bounding box center [709, 517] width 88 height 27
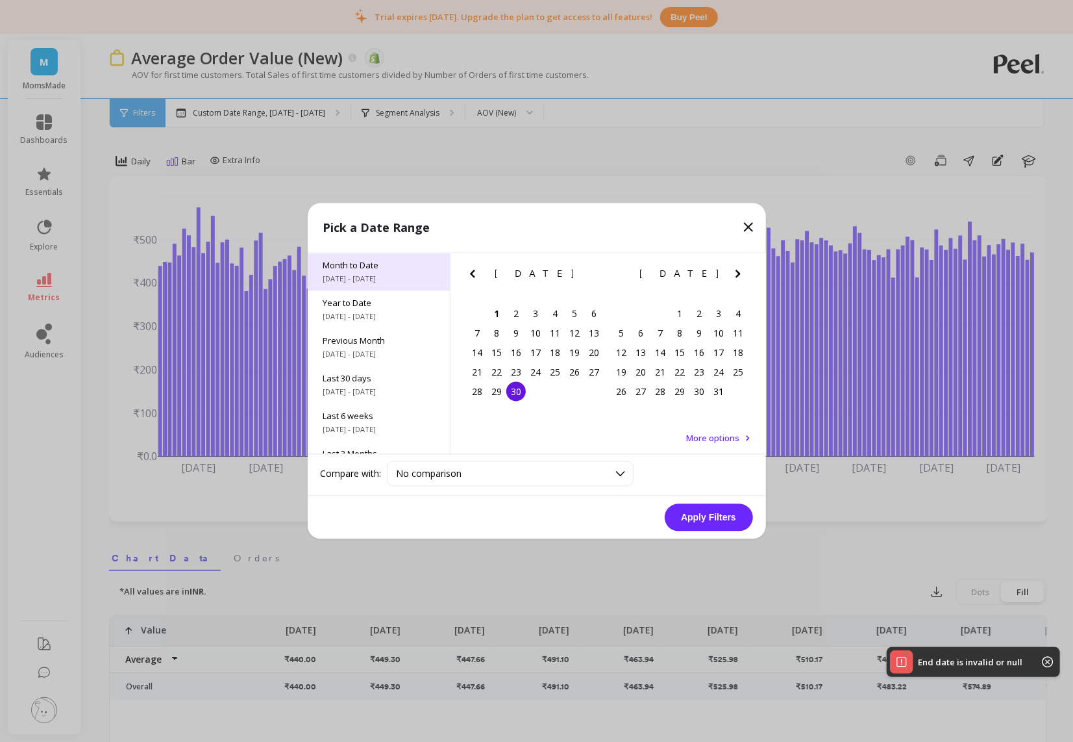
click at [399, 279] on span "[DATE] - [DATE]" at bounding box center [378, 279] width 111 height 10
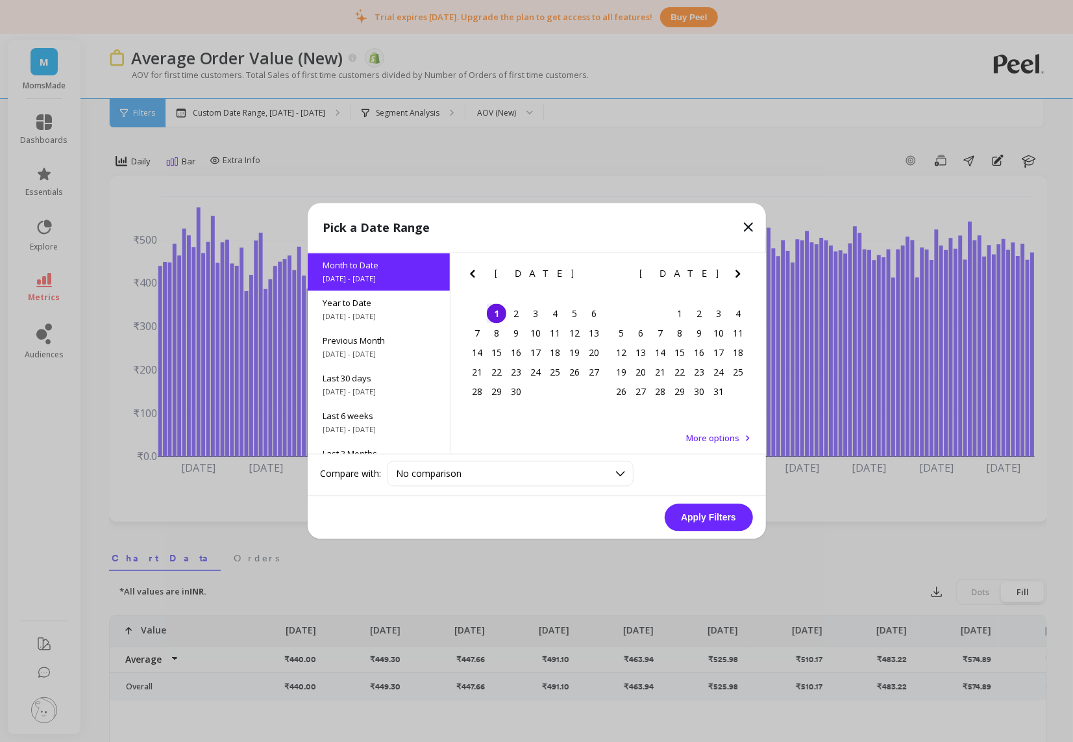
click at [475, 271] on icon "Previous Month" at bounding box center [473, 274] width 16 height 16
click at [475, 409] on div "31" at bounding box center [477, 410] width 19 height 19
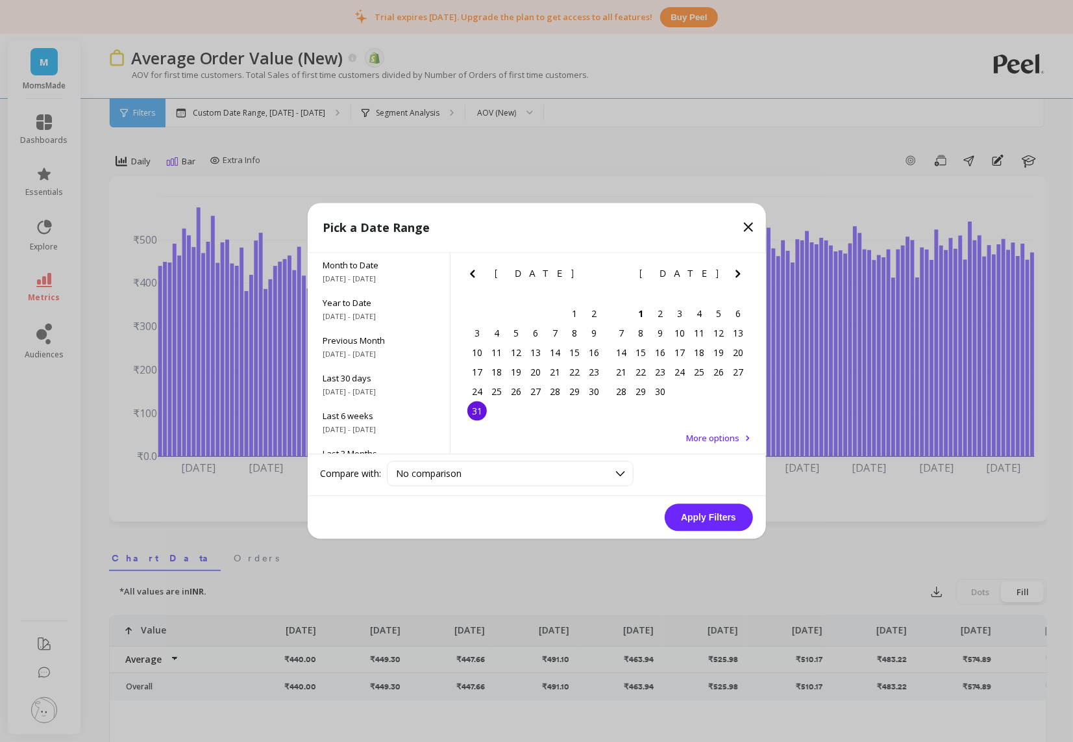
click at [712, 514] on button "Apply Filters" at bounding box center [709, 517] width 88 height 27
click at [713, 515] on button "Apply Filters" at bounding box center [709, 517] width 88 height 27
click at [755, 230] on icon at bounding box center [749, 227] width 16 height 16
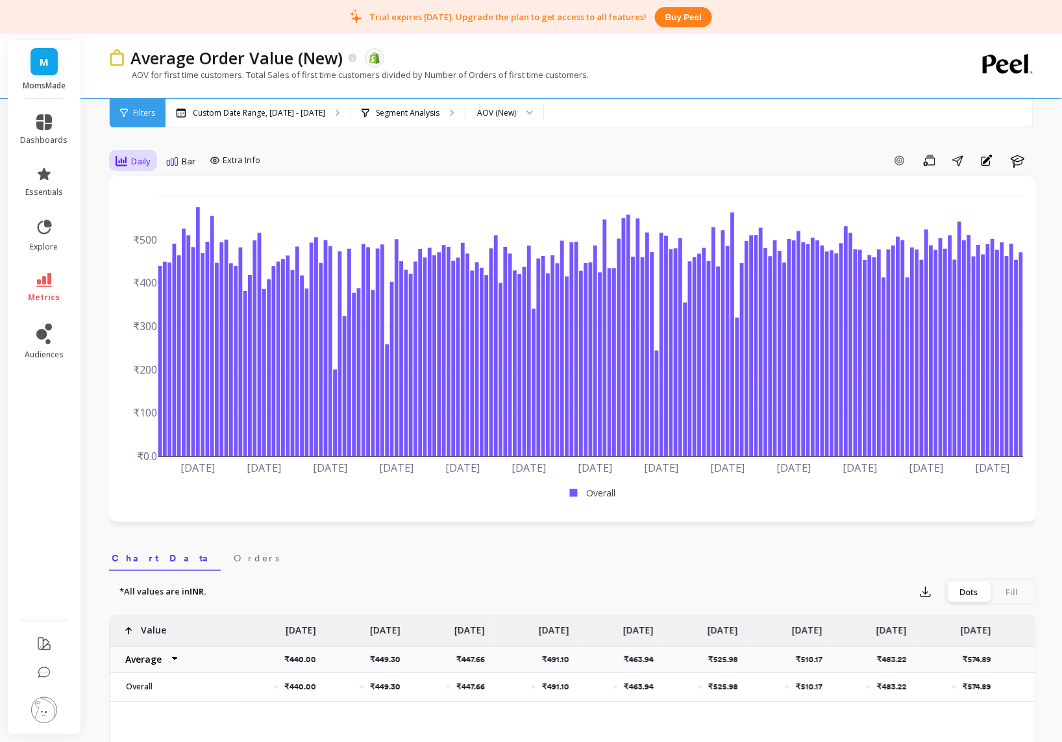
click at [140, 157] on span "Daily" at bounding box center [140, 161] width 19 height 12
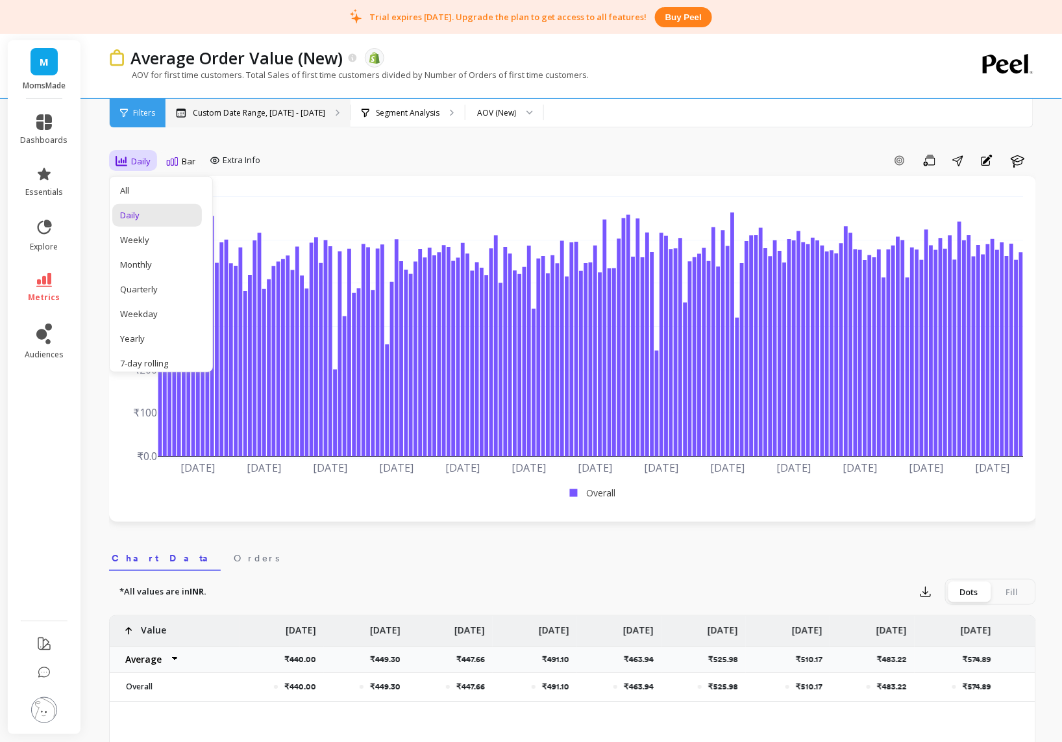
click at [286, 118] on div "Custom Date Range, [DATE] - [DATE]" at bounding box center [258, 113] width 185 height 29
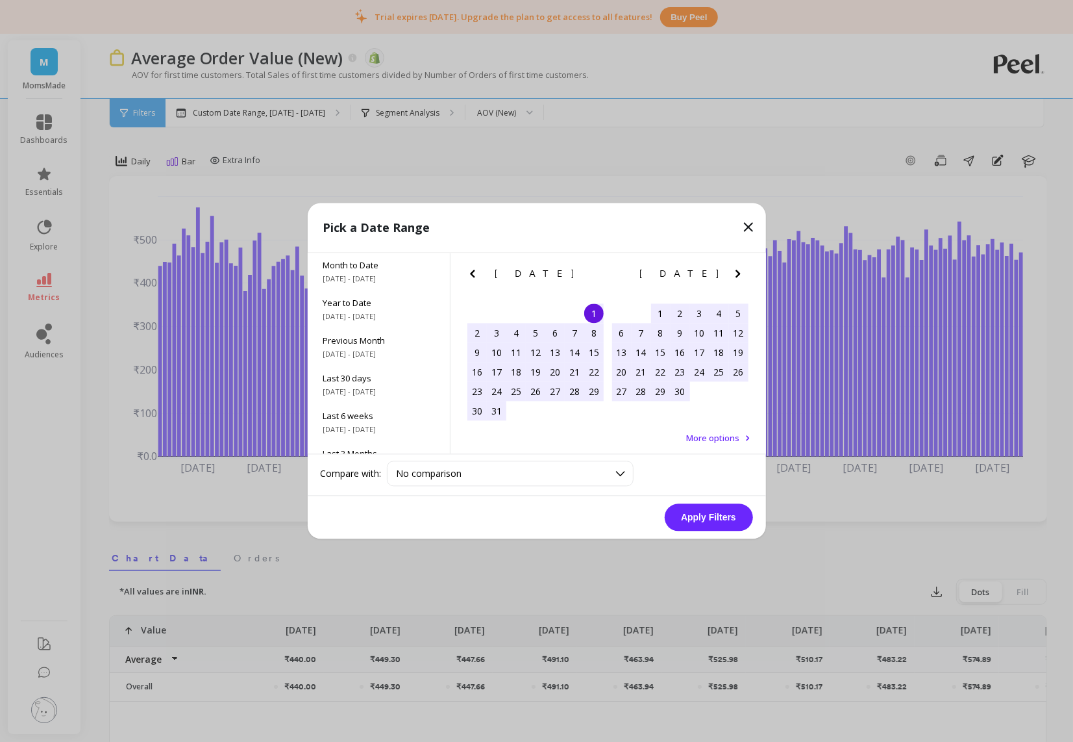
click at [734, 277] on icon "Next Month" at bounding box center [738, 274] width 16 height 16
click at [736, 275] on icon "Next Month" at bounding box center [738, 274] width 16 height 16
click at [623, 416] on div "31" at bounding box center [621, 410] width 19 height 19
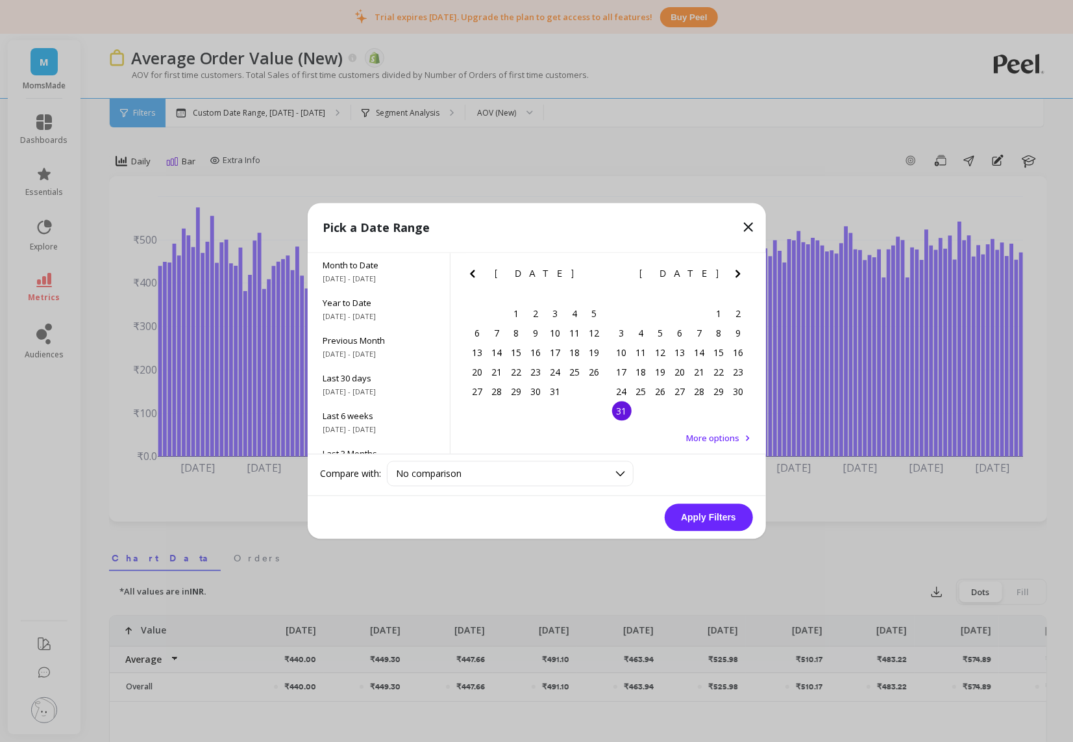
click at [725, 525] on button "Apply Filters" at bounding box center [709, 517] width 88 height 27
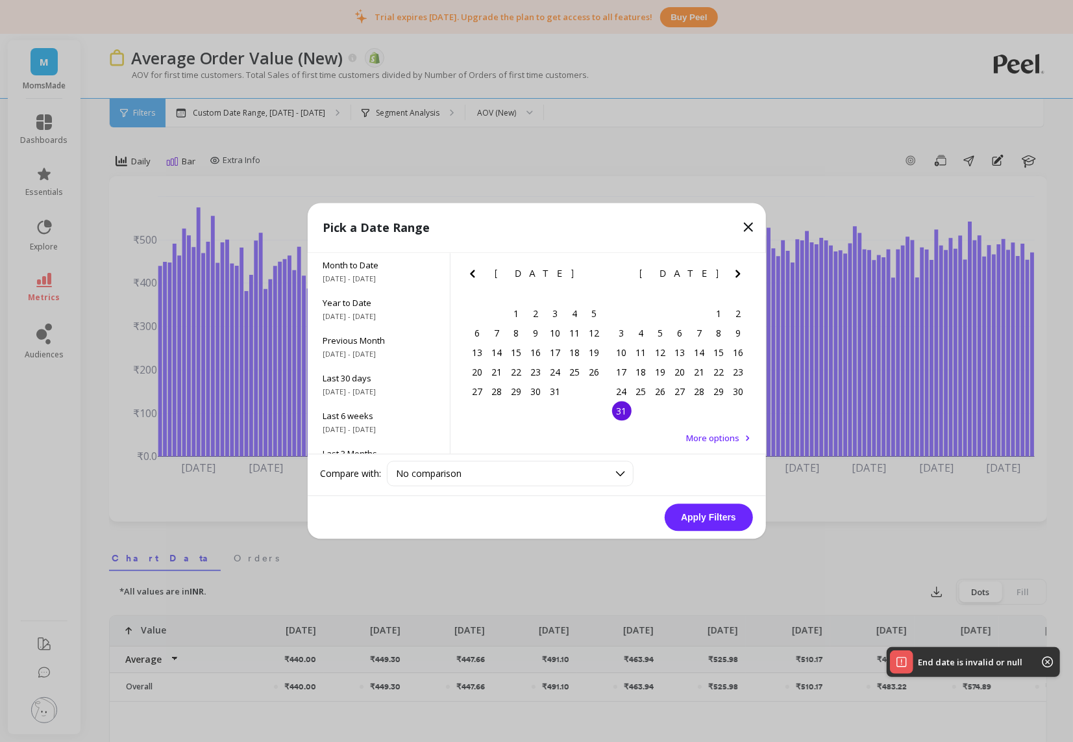
click at [725, 524] on button "Apply Filters" at bounding box center [709, 517] width 88 height 27
click at [629, 409] on div "31" at bounding box center [621, 410] width 19 height 19
click at [707, 516] on button "Apply Filters" at bounding box center [709, 517] width 88 height 27
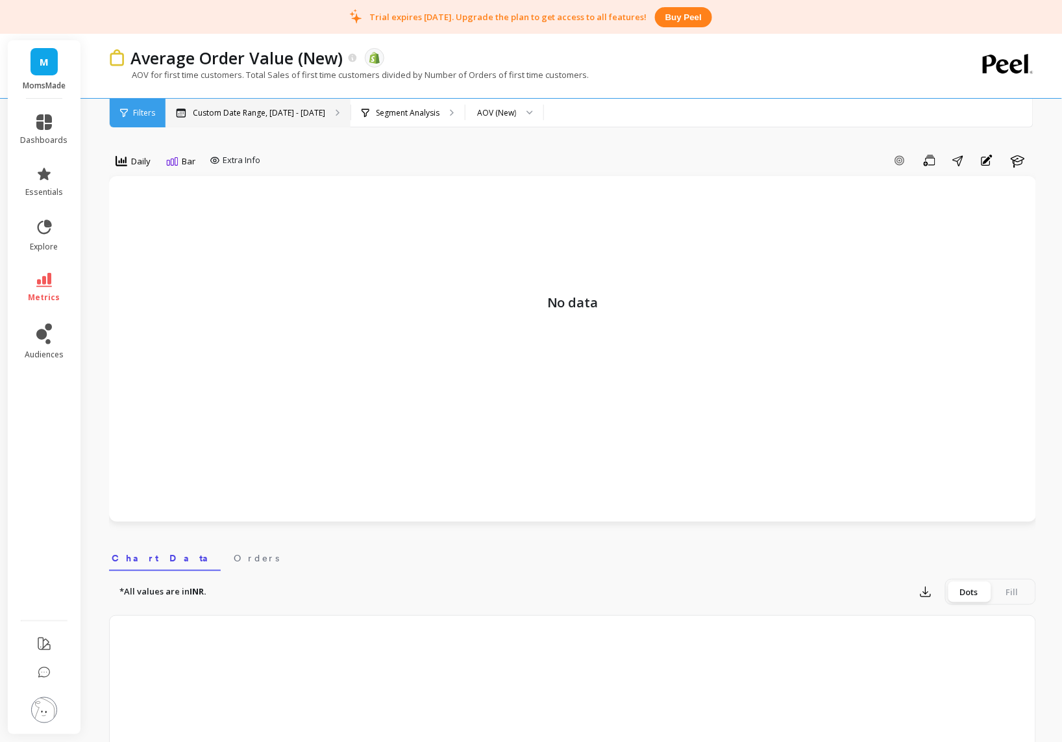
click at [227, 108] on p "Custom Date Range, [DATE] - [DATE]" at bounding box center [259, 113] width 132 height 10
